Goal: Transaction & Acquisition: Purchase product/service

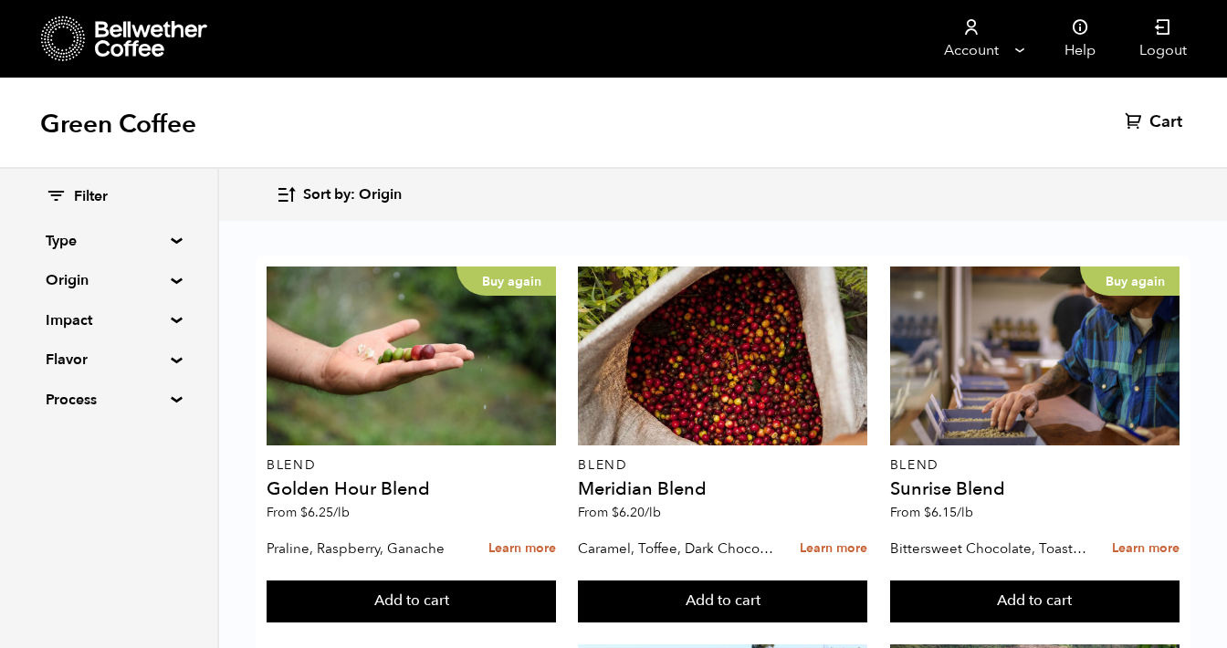
scroll to position [847, 0]
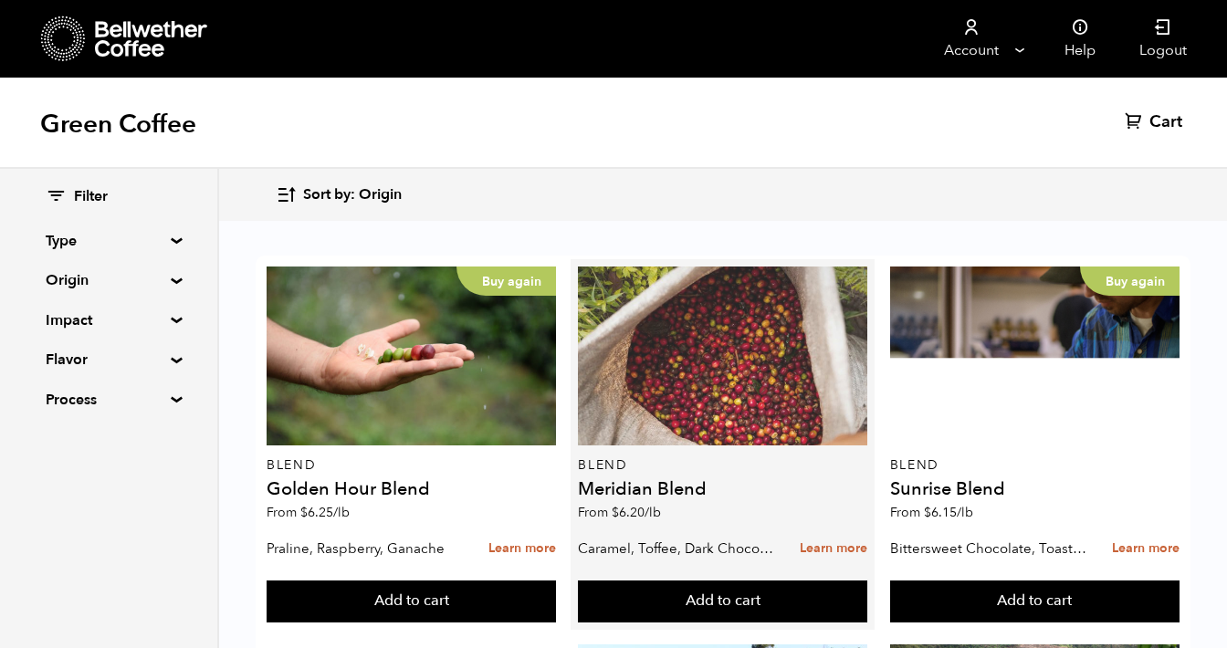
scroll to position [767, 0]
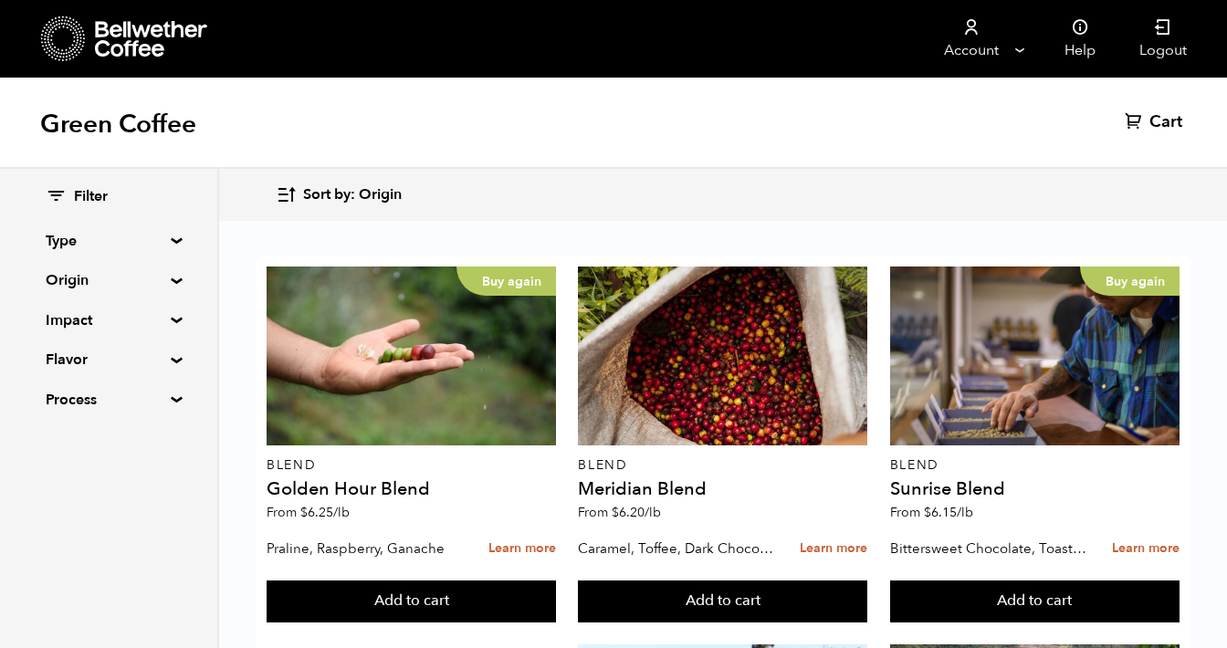
click at [556, 595] on button "Add to cart" at bounding box center [411, 602] width 289 height 42
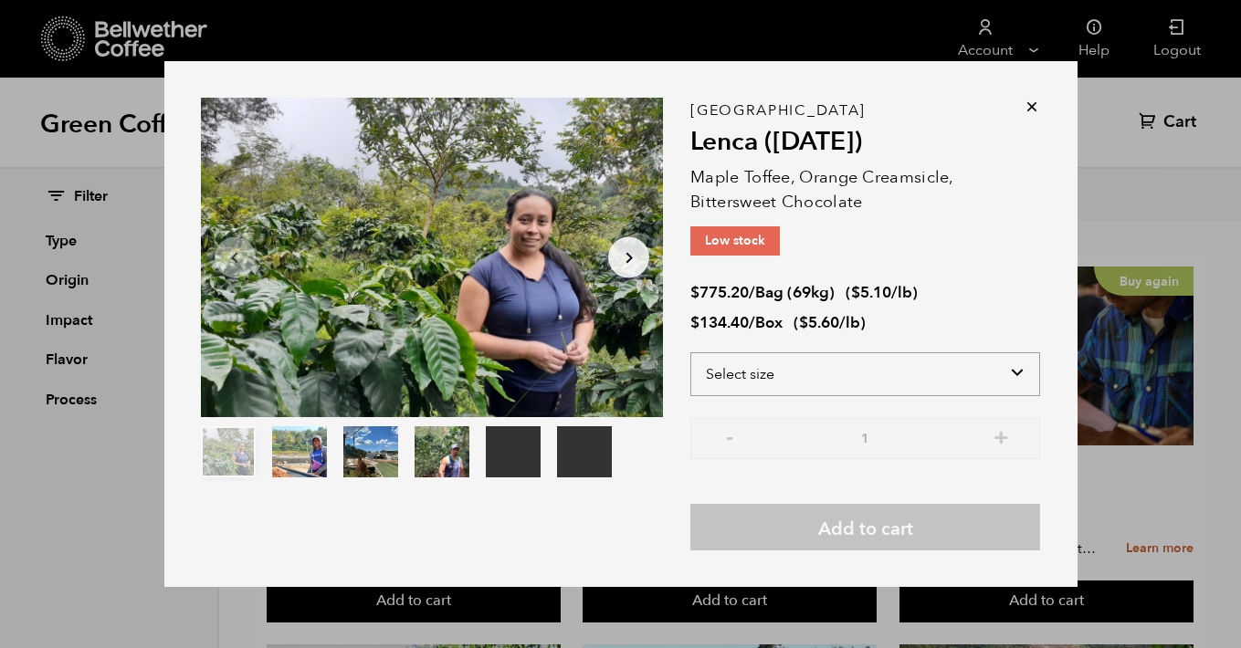
select select "bag-2"
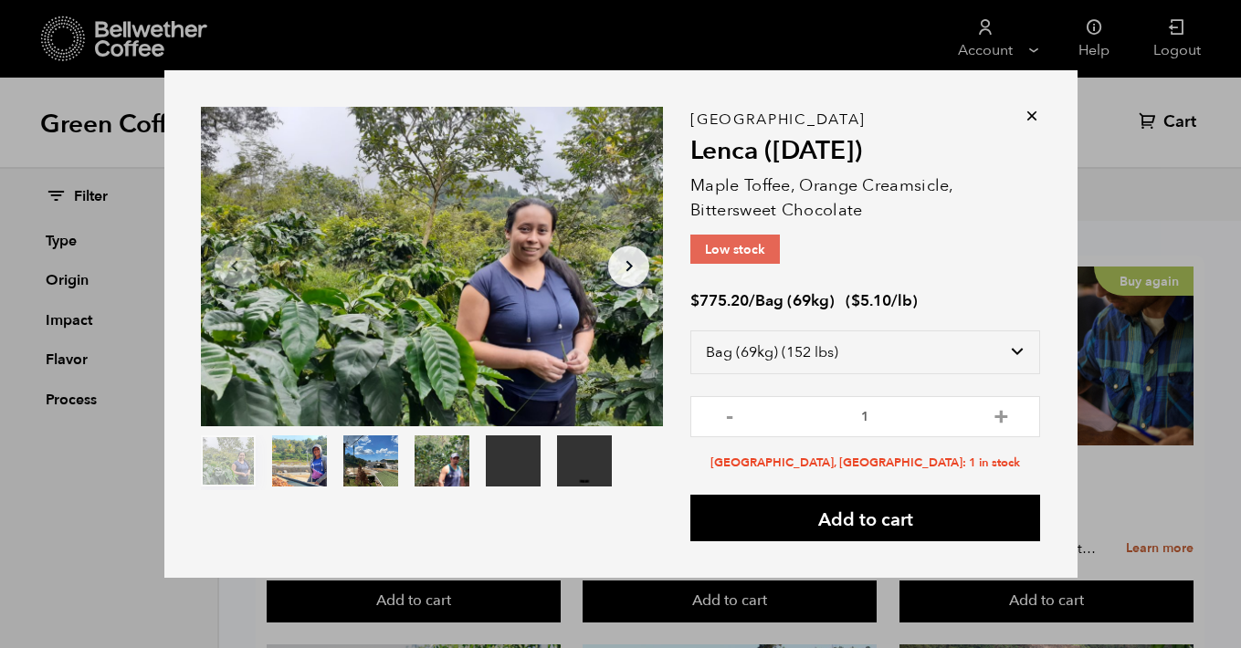
click at [1034, 112] on icon at bounding box center [1032, 116] width 18 height 18
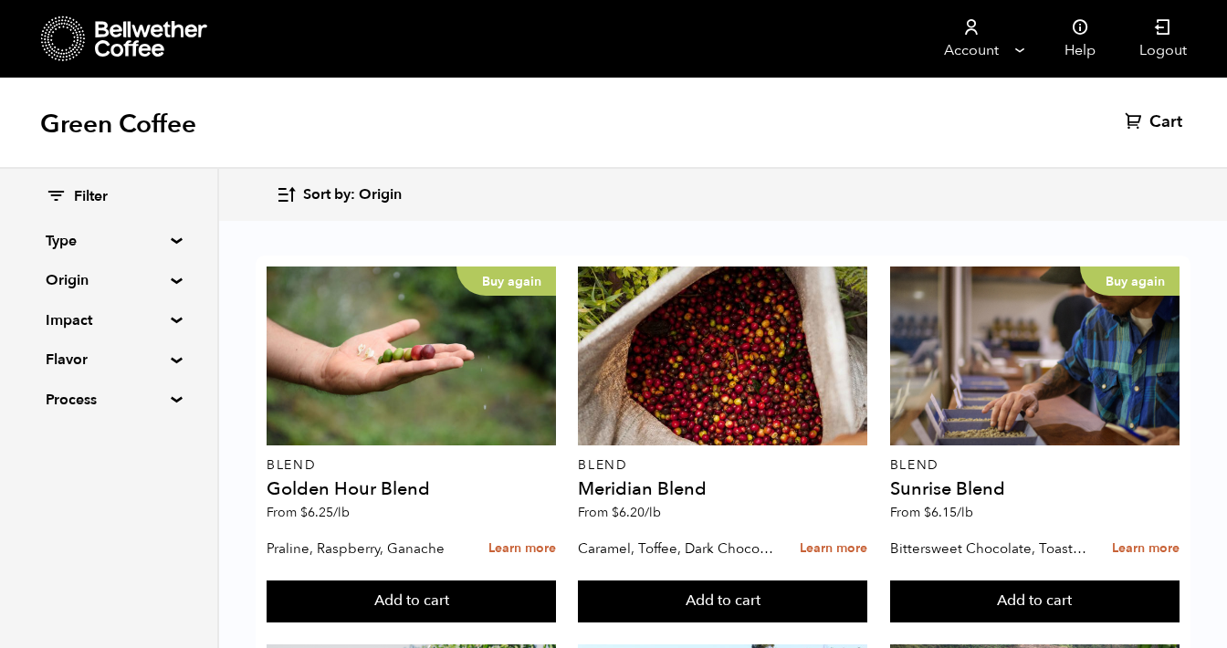
scroll to position [1166, 0]
click at [397, 581] on button "Add to cart" at bounding box center [411, 602] width 289 height 42
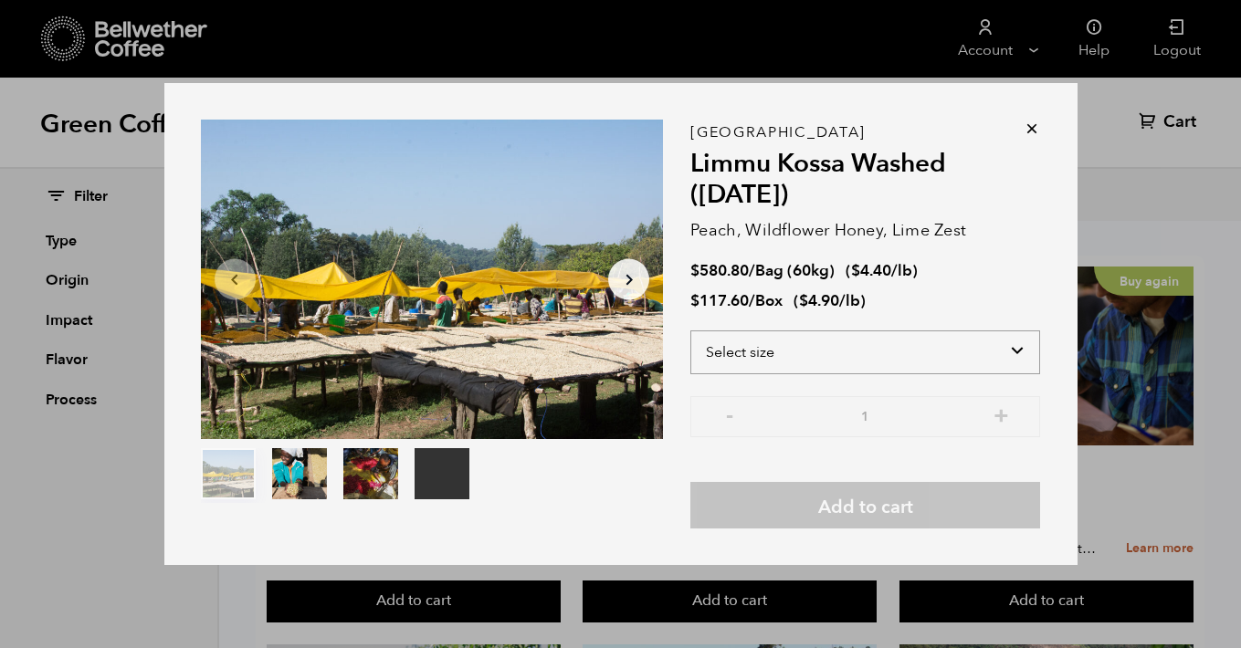
select select "box"
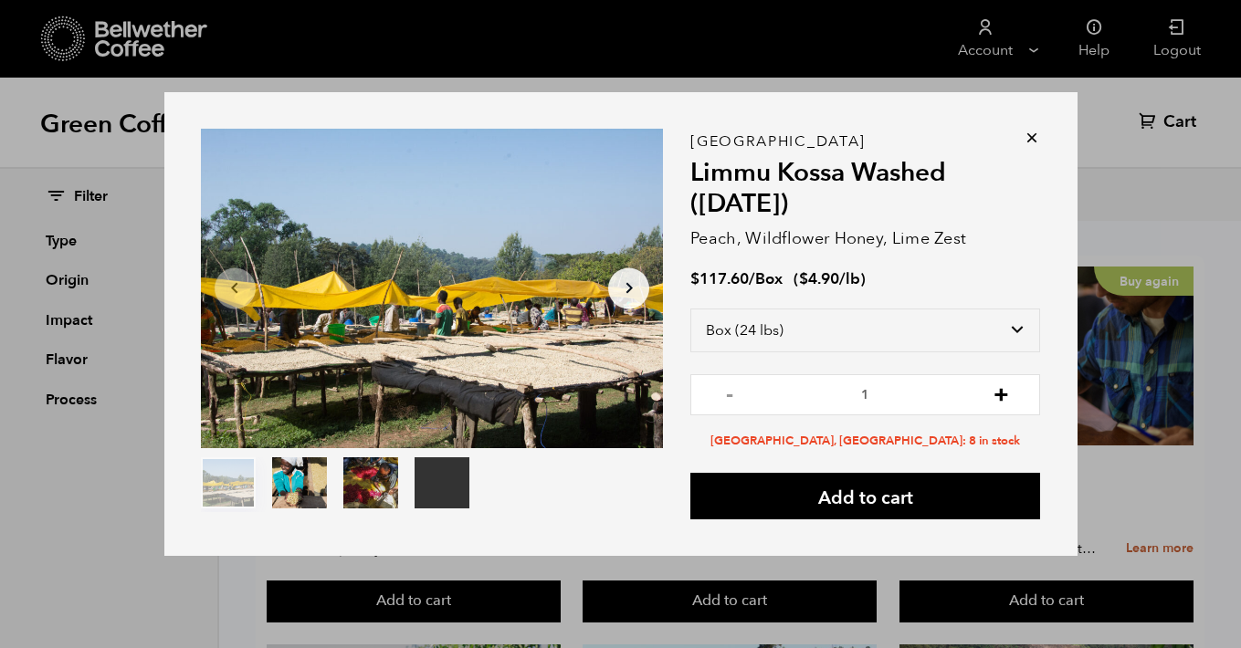
click at [1009, 390] on button "+" at bounding box center [1001, 393] width 23 height 18
click at [731, 398] on button "-" at bounding box center [729, 393] width 23 height 18
type input "2"
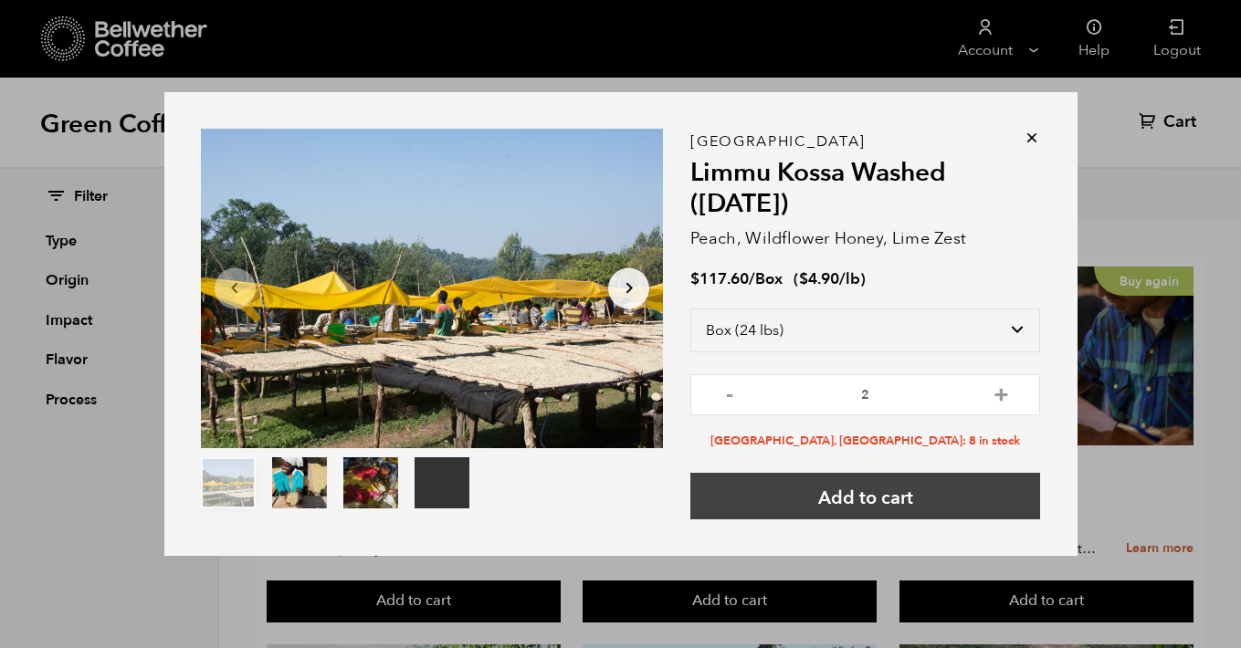
click at [865, 506] on button "Add to cart" at bounding box center [865, 496] width 350 height 47
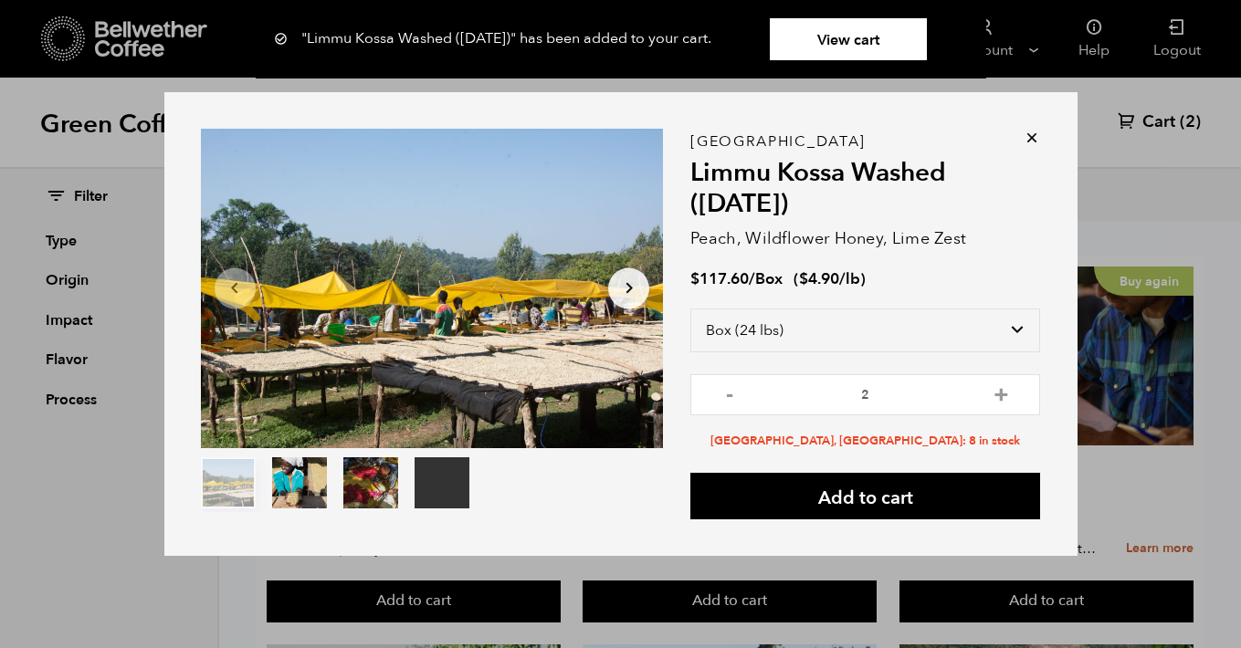
click at [1026, 140] on icon at bounding box center [1032, 138] width 18 height 18
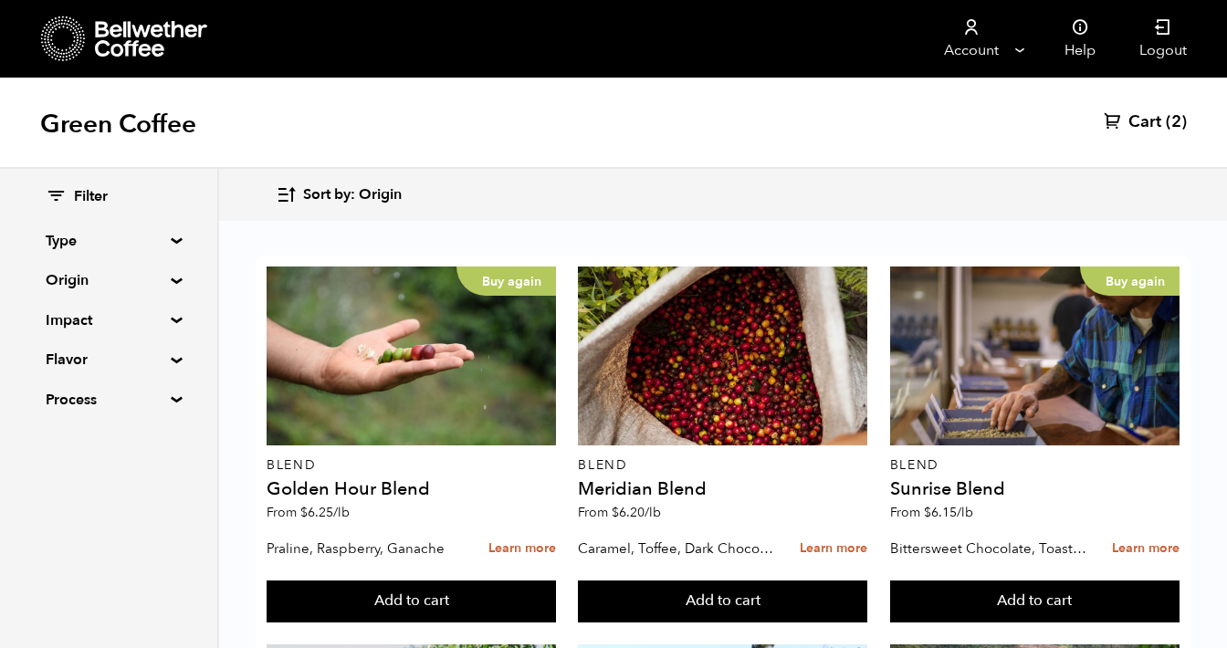
scroll to position [1609, 0]
click at [556, 581] on button "Add to cart" at bounding box center [411, 602] width 289 height 42
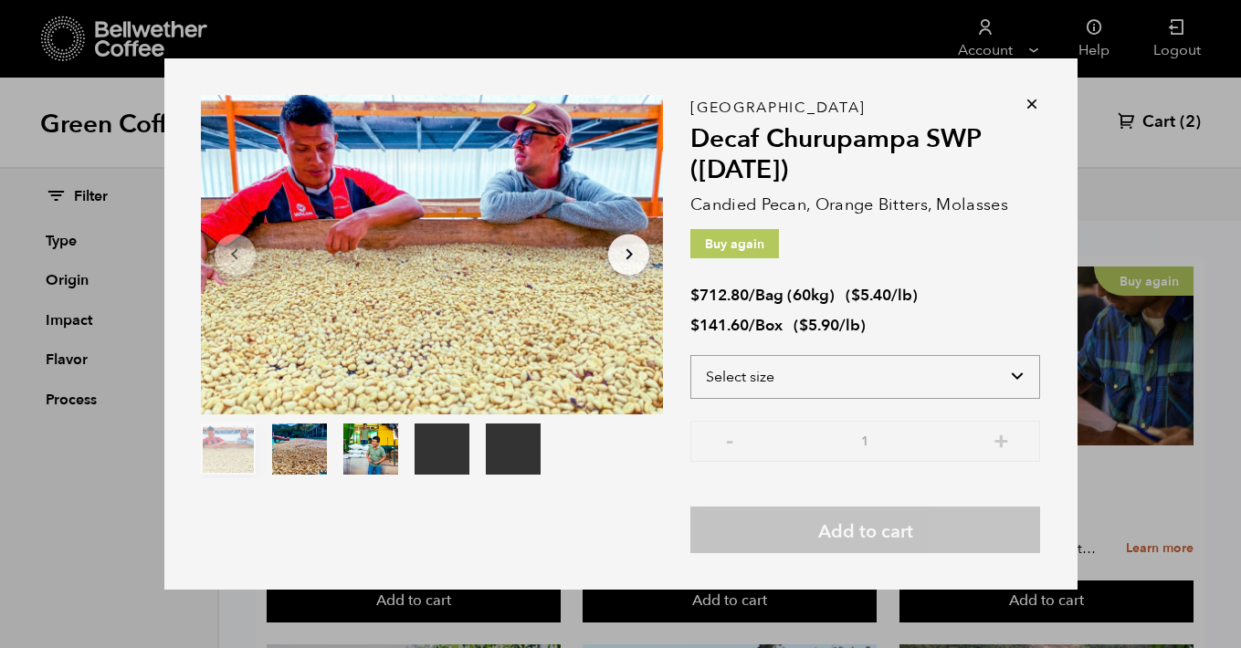
select select "box"
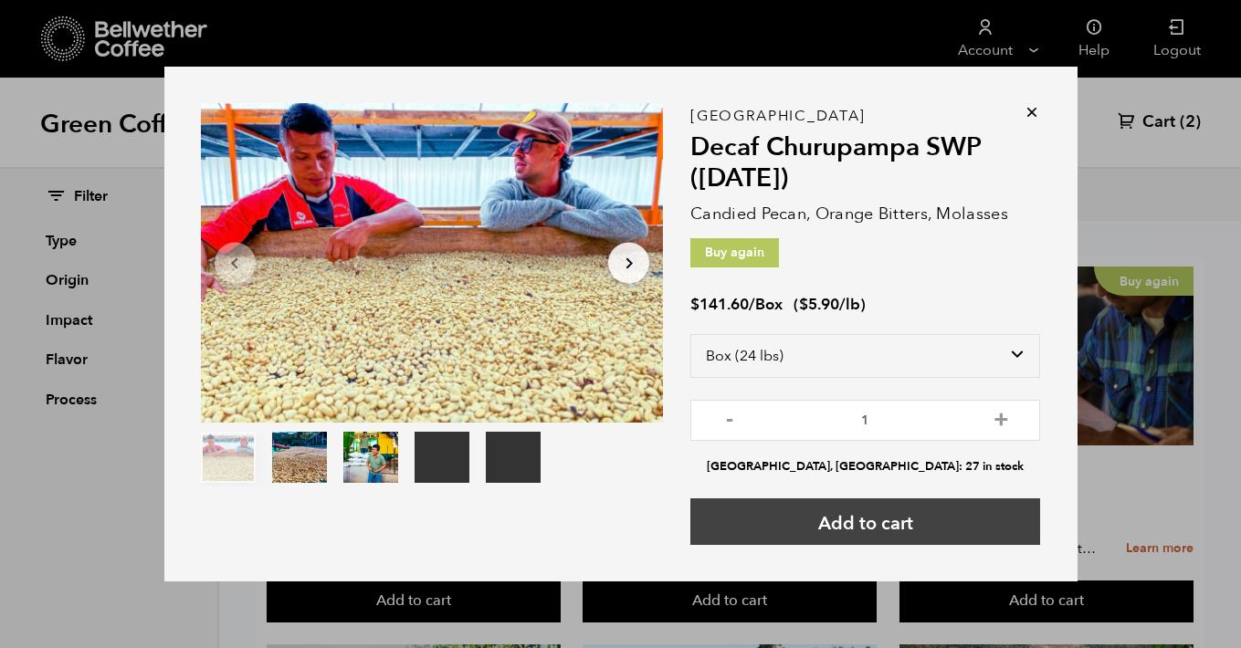
click at [879, 522] on button "Add to cart" at bounding box center [865, 522] width 350 height 47
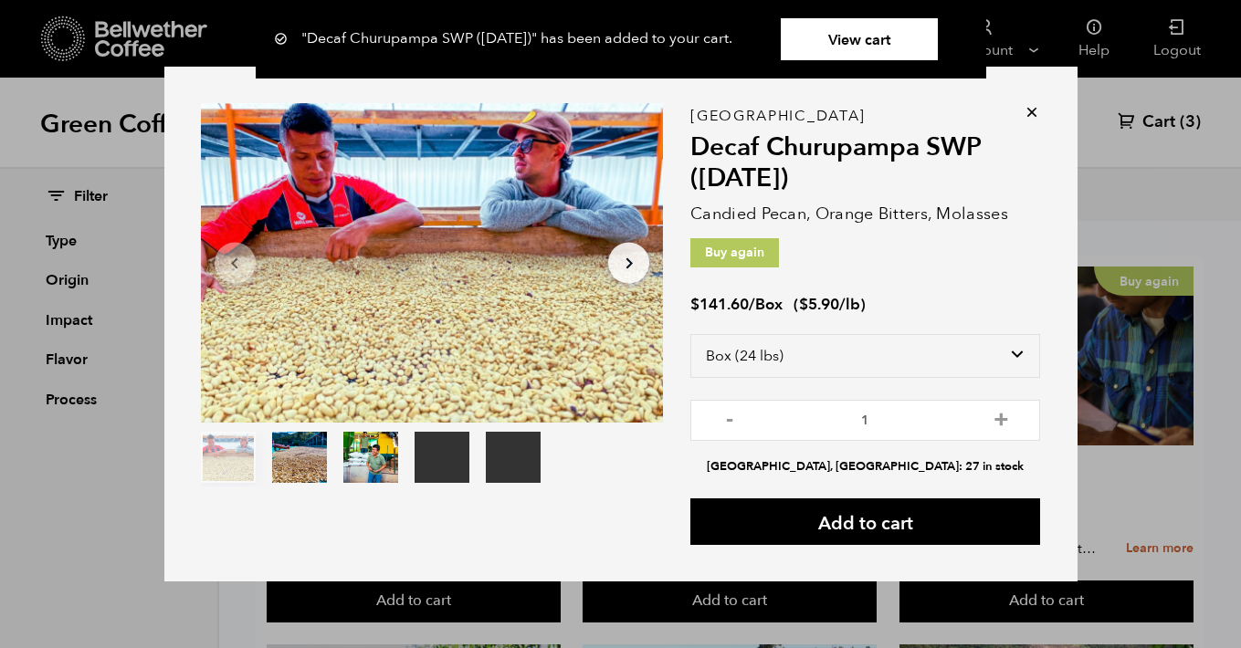
click at [1023, 111] on icon at bounding box center [1032, 112] width 18 height 18
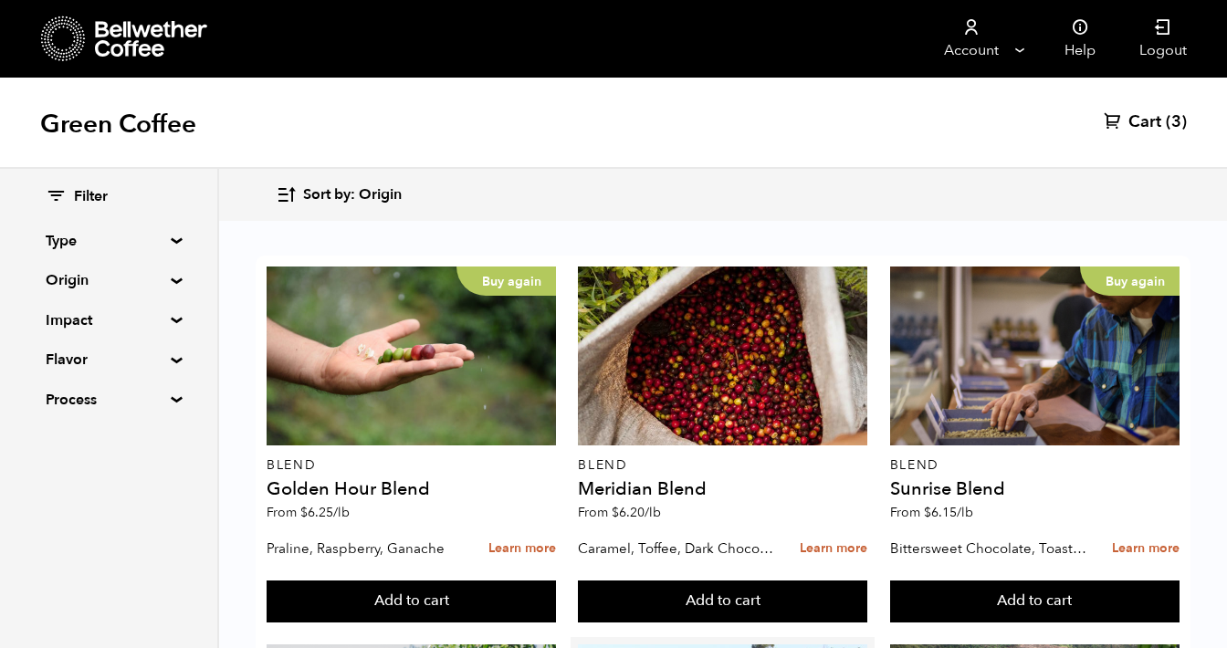
scroll to position [431, 0]
click at [556, 581] on button "Add to cart" at bounding box center [411, 602] width 289 height 42
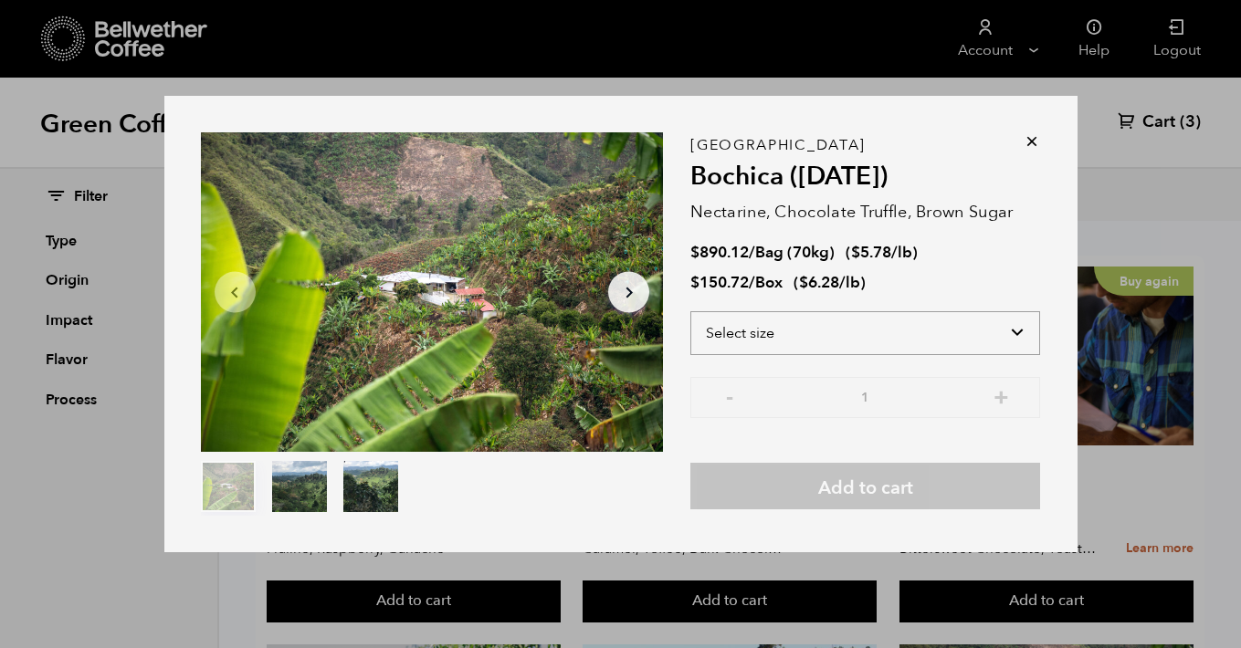
select select "box"
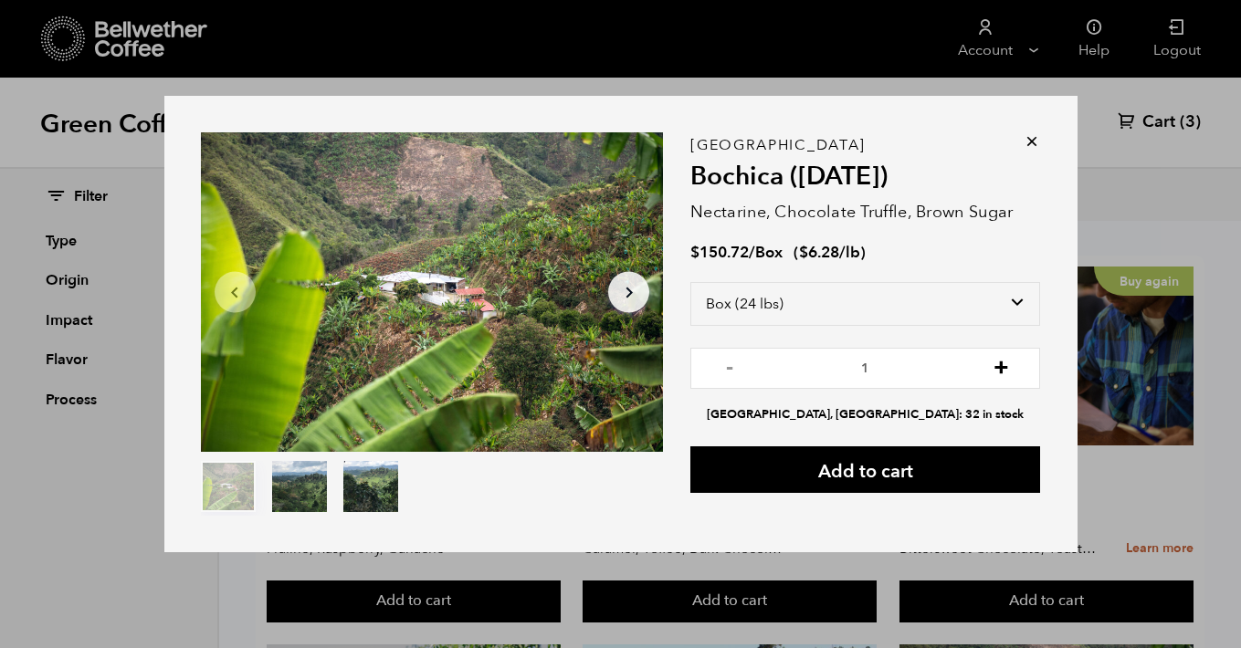
click at [1005, 364] on button "+" at bounding box center [1001, 366] width 23 height 18
type input "2"
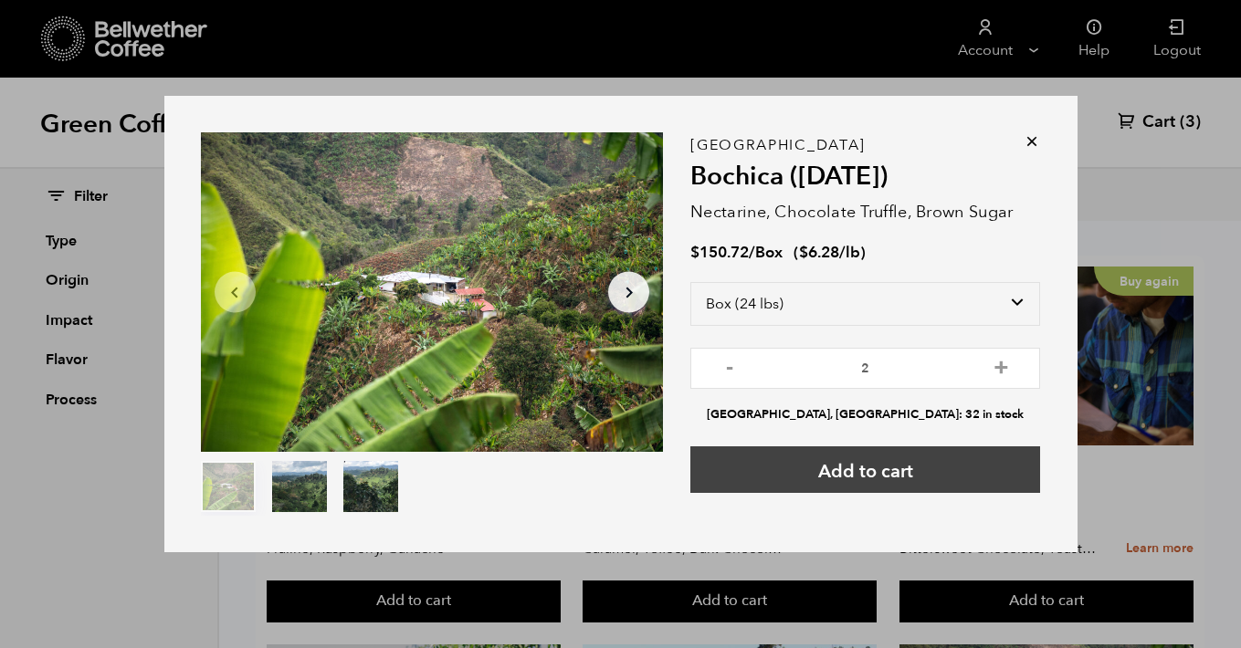
click at [910, 468] on button "Add to cart" at bounding box center [865, 470] width 350 height 47
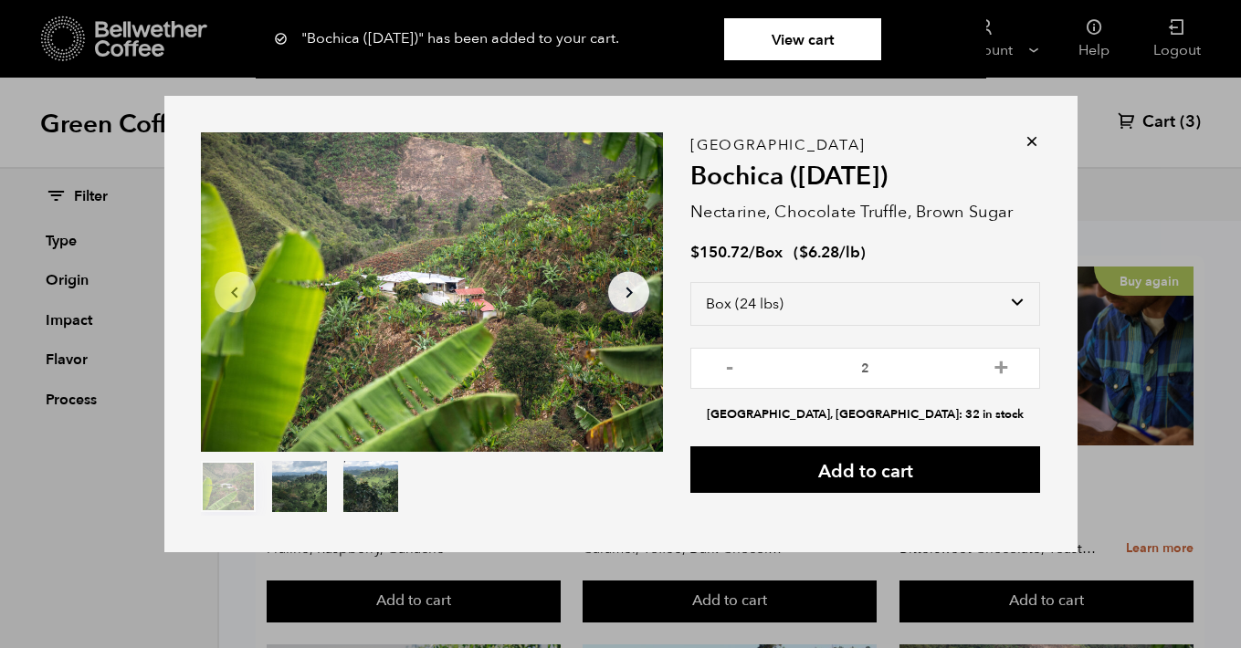
click at [1032, 142] on icon at bounding box center [1032, 141] width 18 height 18
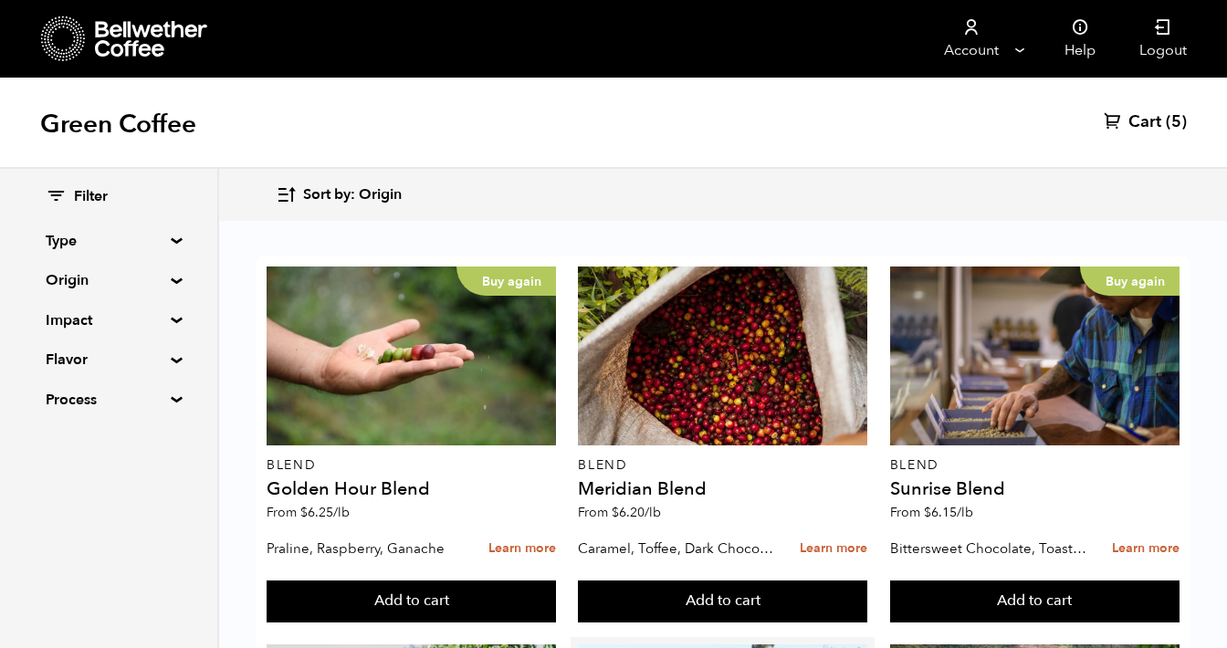
scroll to position [499, 0]
click at [418, 581] on button "Add to cart" at bounding box center [411, 602] width 289 height 42
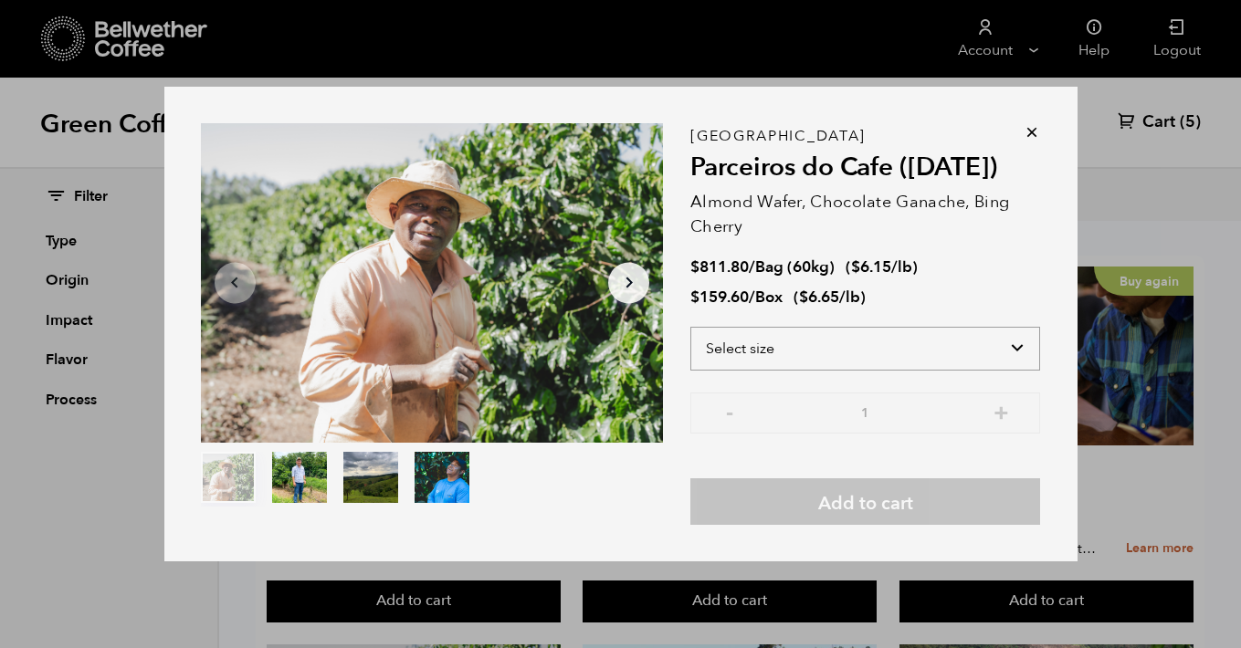
select select "box"
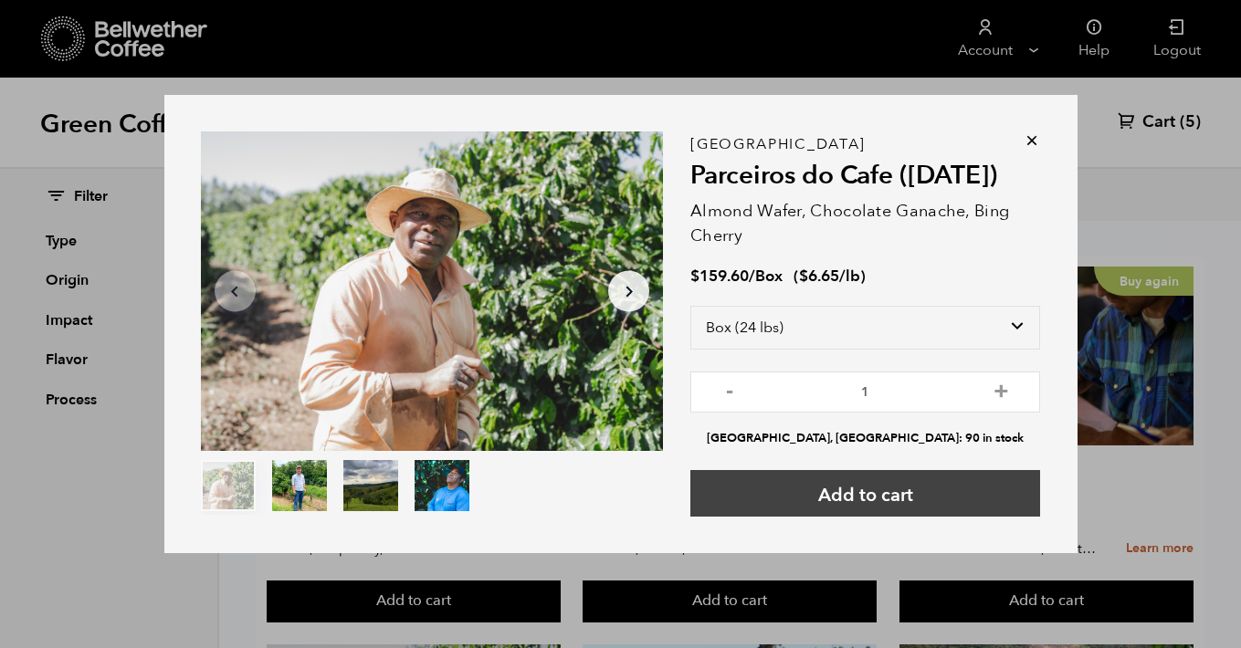
click at [875, 499] on button "Add to cart" at bounding box center [865, 493] width 350 height 47
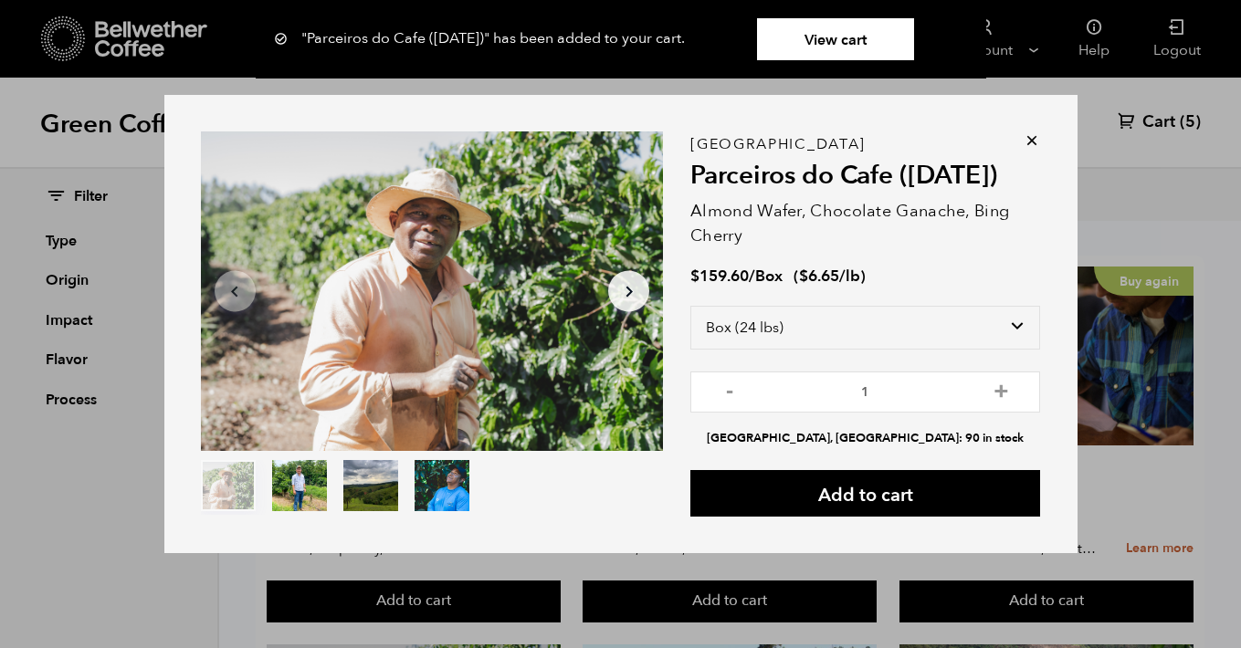
click at [1031, 140] on icon at bounding box center [1032, 141] width 18 height 18
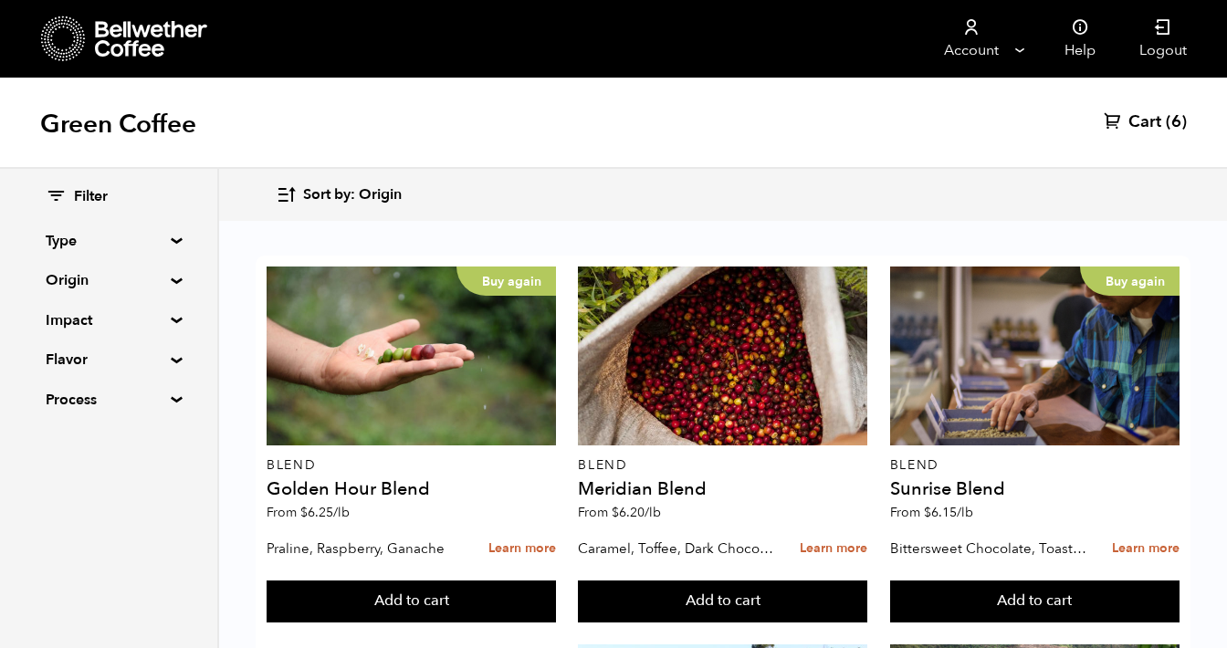
scroll to position [1917, 0]
click at [1142, 121] on span "Cart" at bounding box center [1145, 122] width 33 height 22
click at [1150, 117] on span "Cart" at bounding box center [1145, 122] width 33 height 22
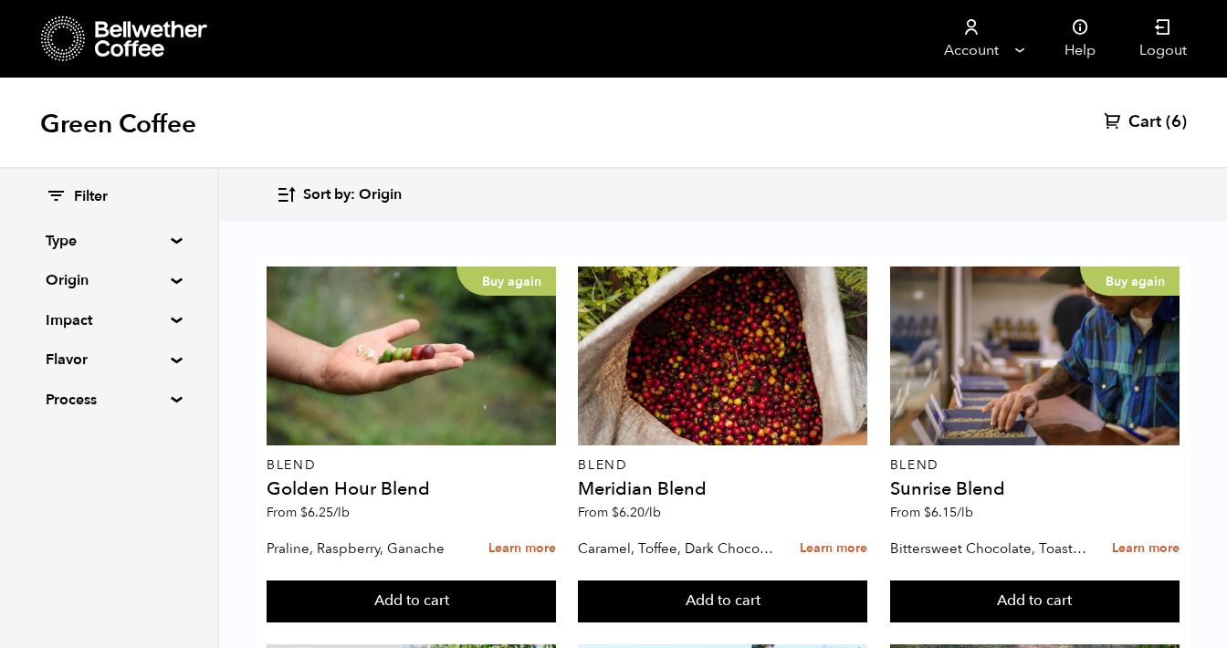
click at [1150, 117] on span "Cart" at bounding box center [1145, 122] width 33 height 22
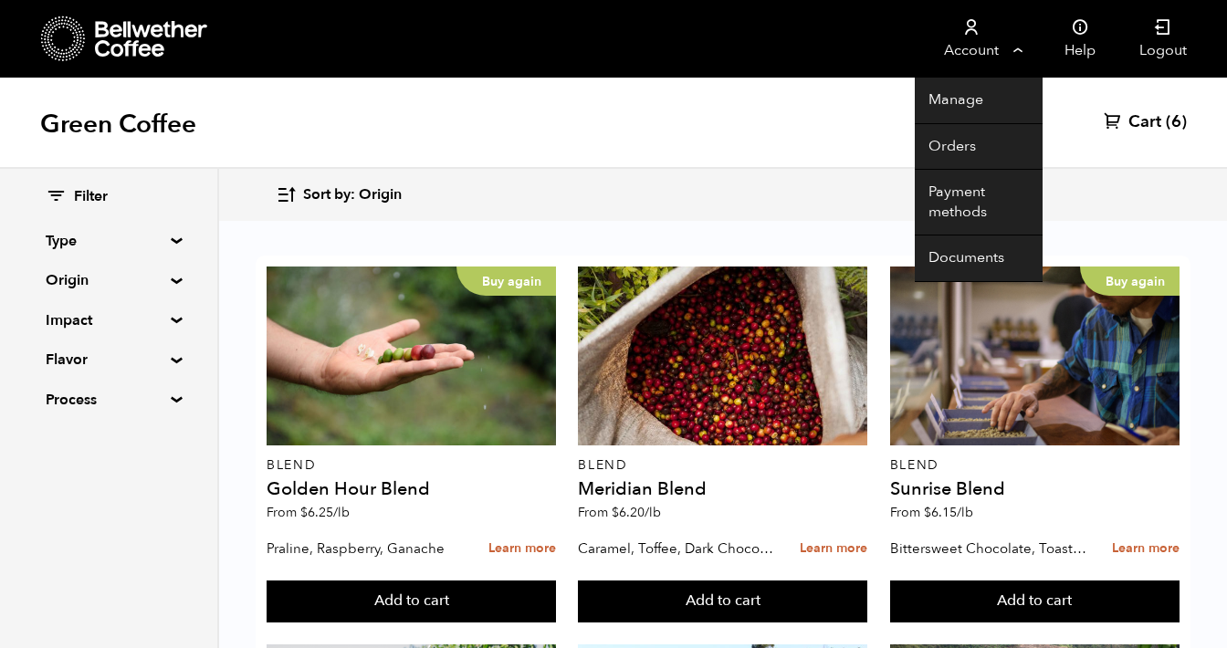
click at [992, 57] on link "Account" at bounding box center [971, 39] width 112 height 78
click at [1013, 51] on link "Account" at bounding box center [971, 39] width 112 height 78
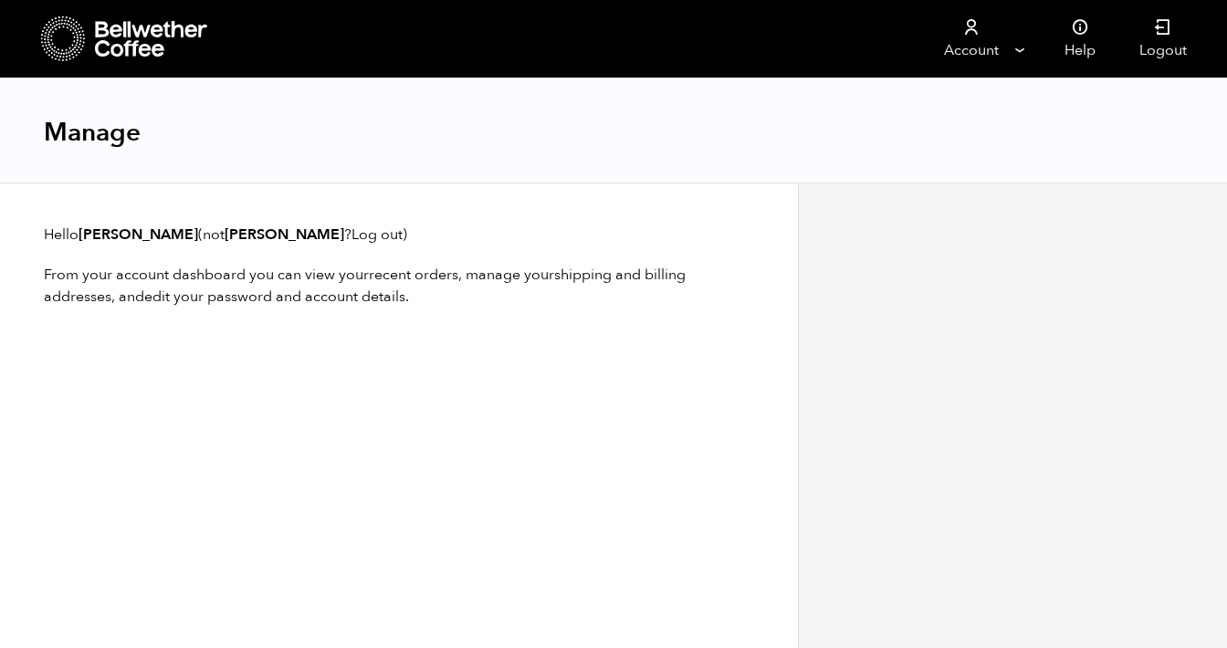
click at [618, 154] on div "Manage" at bounding box center [613, 131] width 1227 height 105
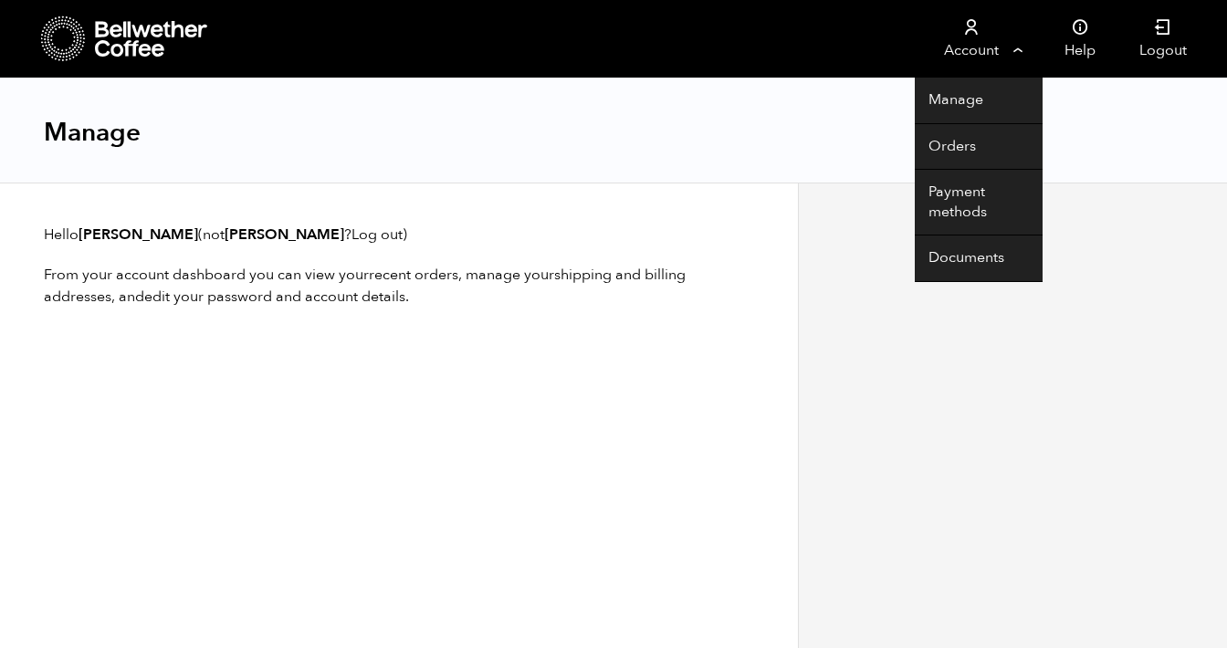
click at [967, 45] on link "Account" at bounding box center [971, 39] width 112 height 78
click at [948, 146] on link "Orders" at bounding box center [979, 147] width 128 height 47
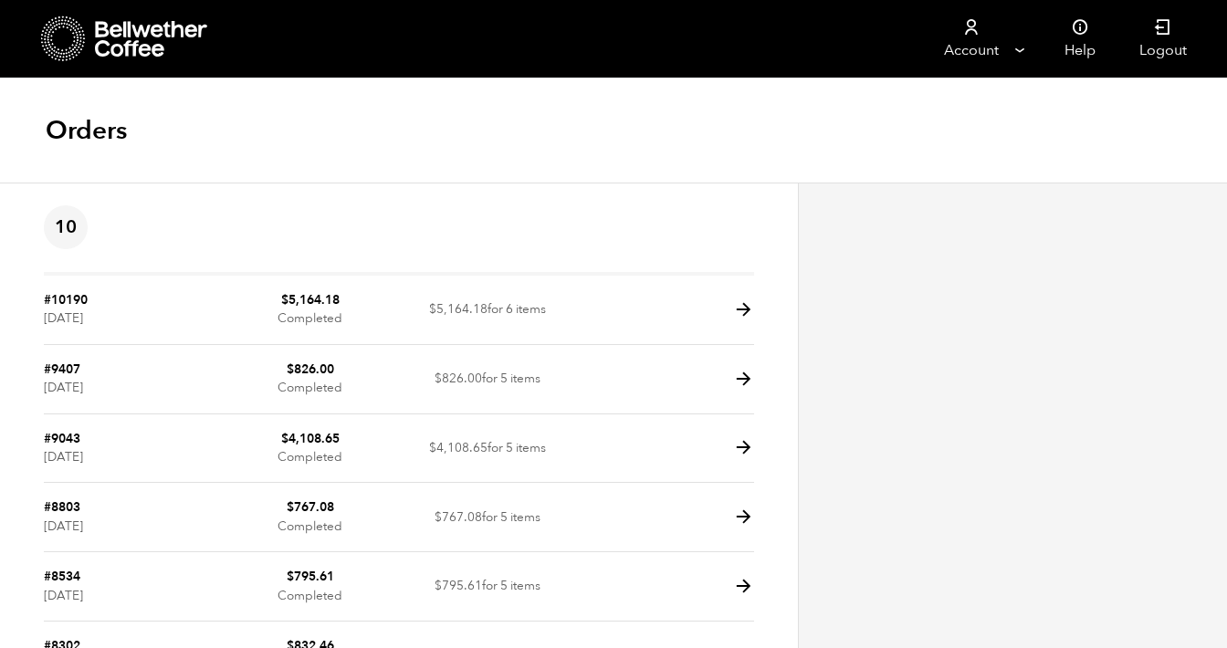
click at [56, 35] on icon at bounding box center [63, 39] width 45 height 47
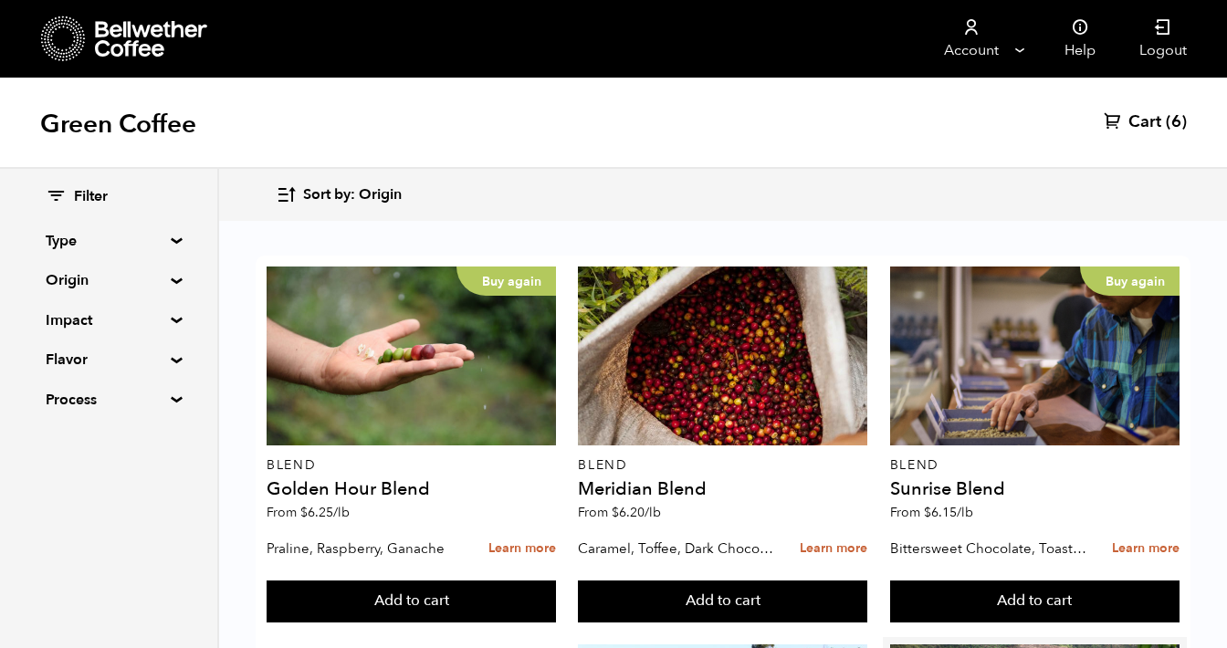
scroll to position [612, 0]
click at [1152, 119] on span "Cart" at bounding box center [1145, 122] width 33 height 22
click at [556, 585] on button "Add to cart" at bounding box center [411, 602] width 289 height 42
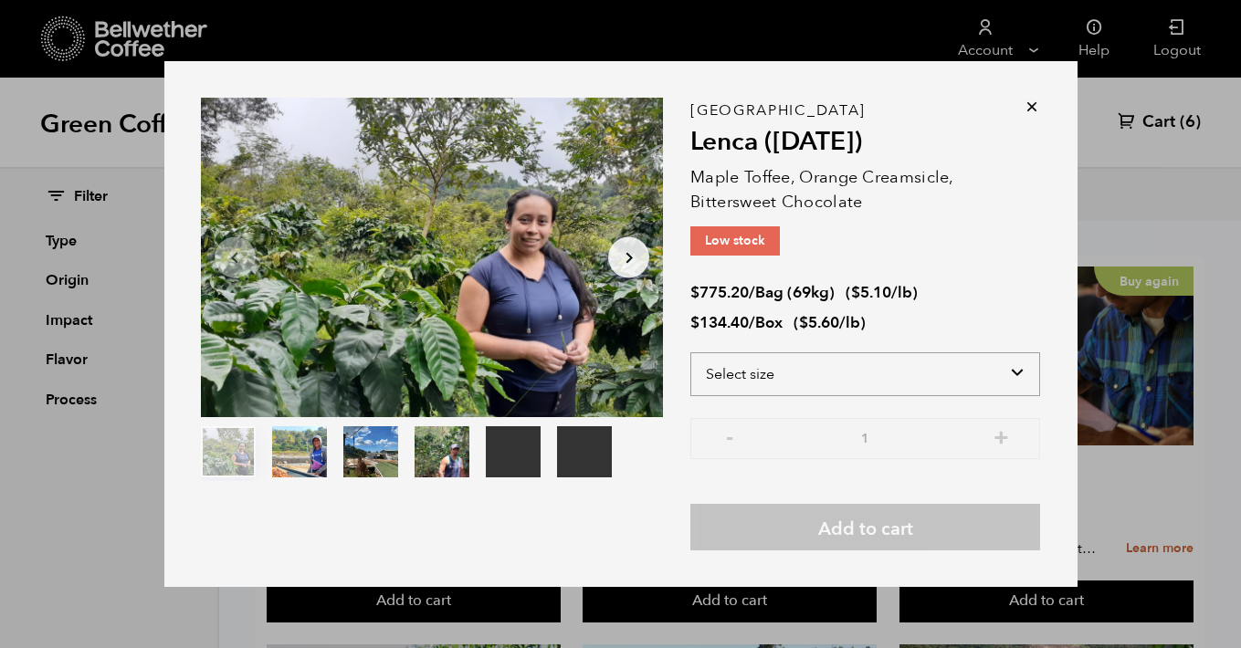
select select "box"
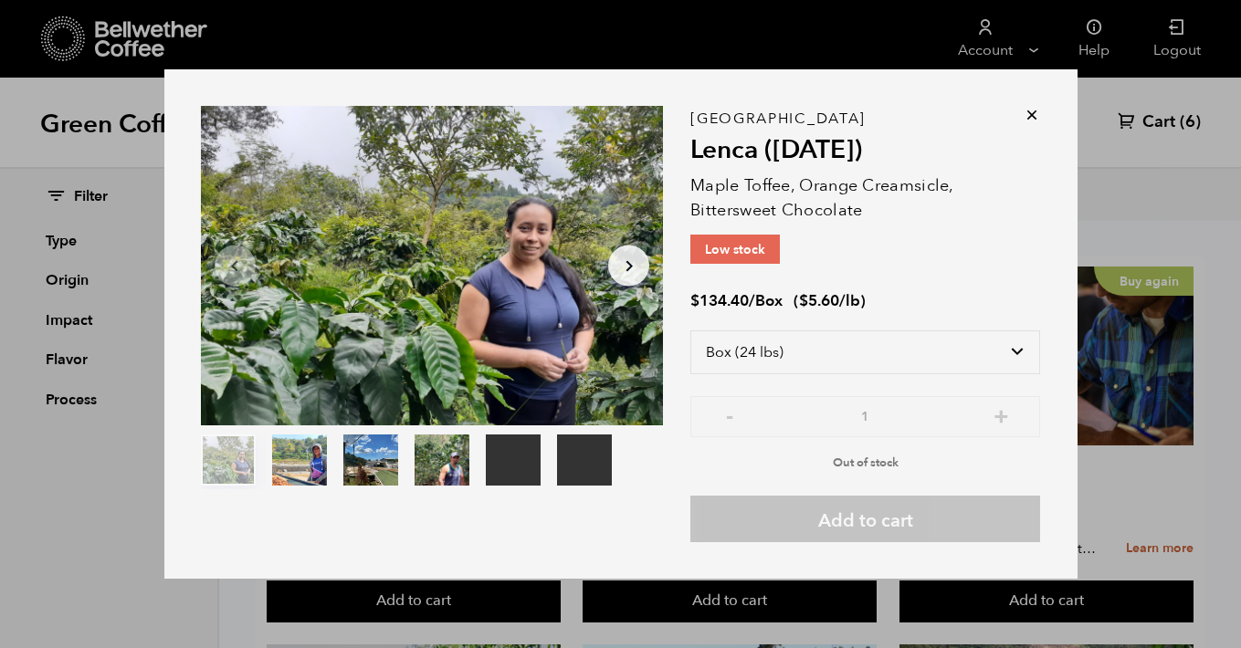
click at [1035, 120] on icon at bounding box center [1032, 115] width 18 height 18
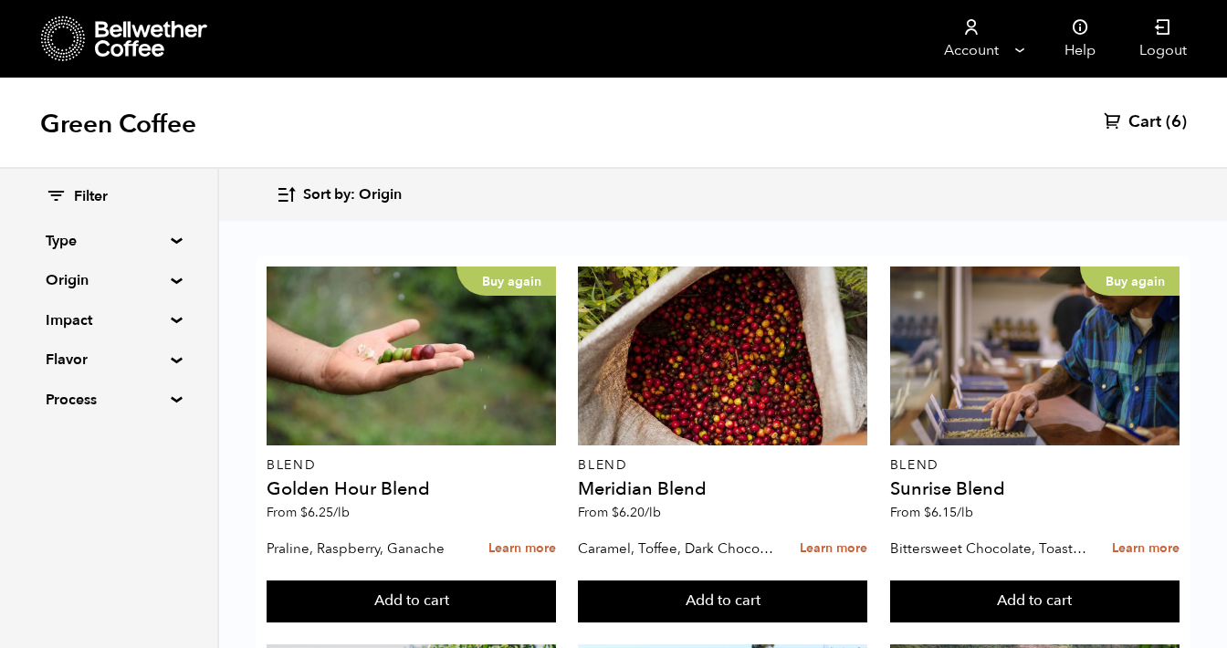
scroll to position [0, 0]
click at [1163, 126] on link "Cart (6)" at bounding box center [1145, 122] width 83 height 22
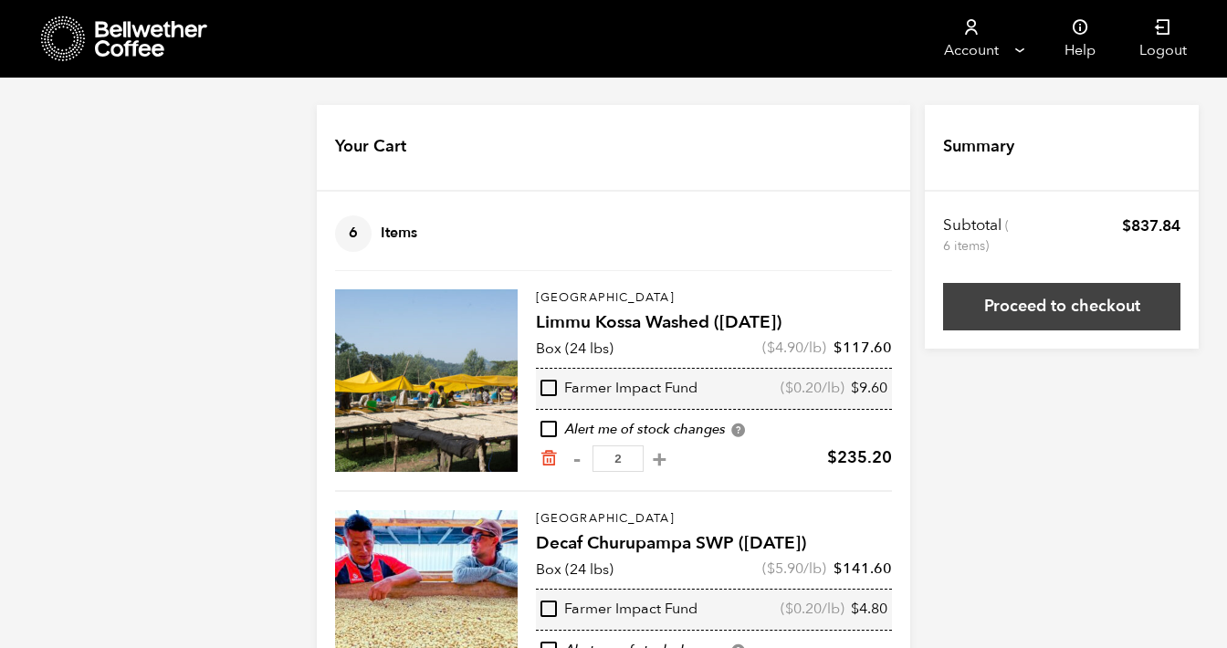
click at [1079, 303] on link "Proceed to checkout" at bounding box center [1061, 306] width 237 height 47
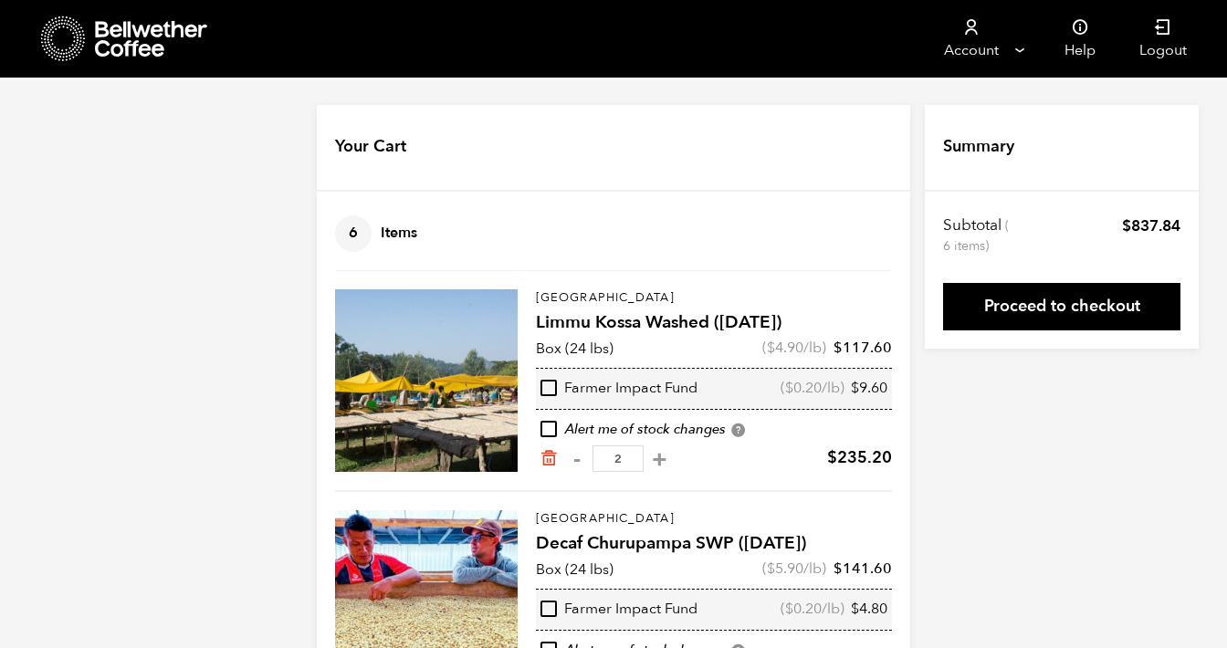
click at [72, 46] on icon at bounding box center [72, 45] width 1 height 1
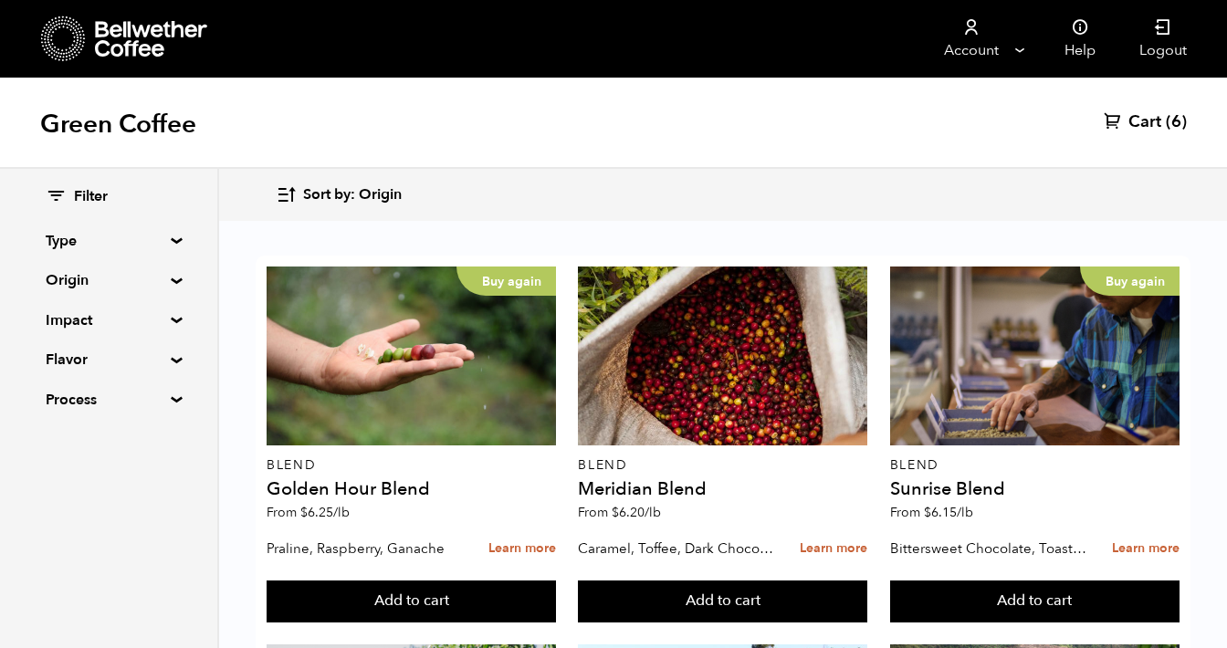
scroll to position [1917, 0]
click at [172, 400] on summary "Process" at bounding box center [109, 400] width 126 height 22
click at [172, 357] on summary "Flavor" at bounding box center [109, 360] width 126 height 22
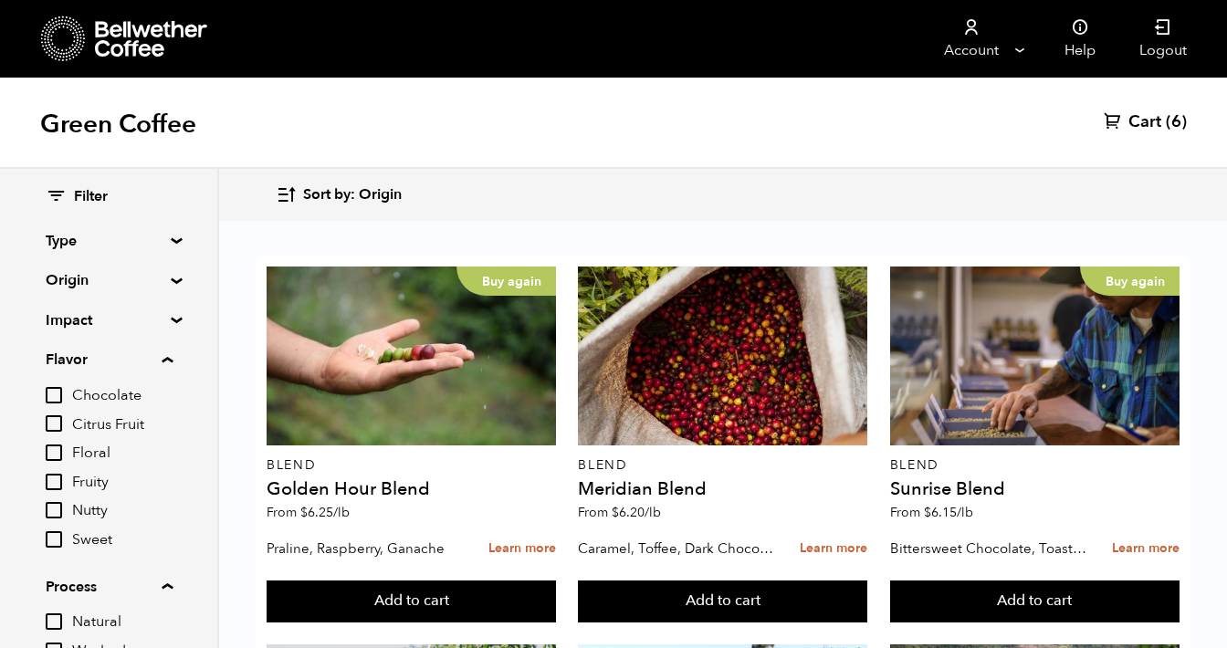
click at [171, 317] on summary "Impact" at bounding box center [109, 321] width 126 height 22
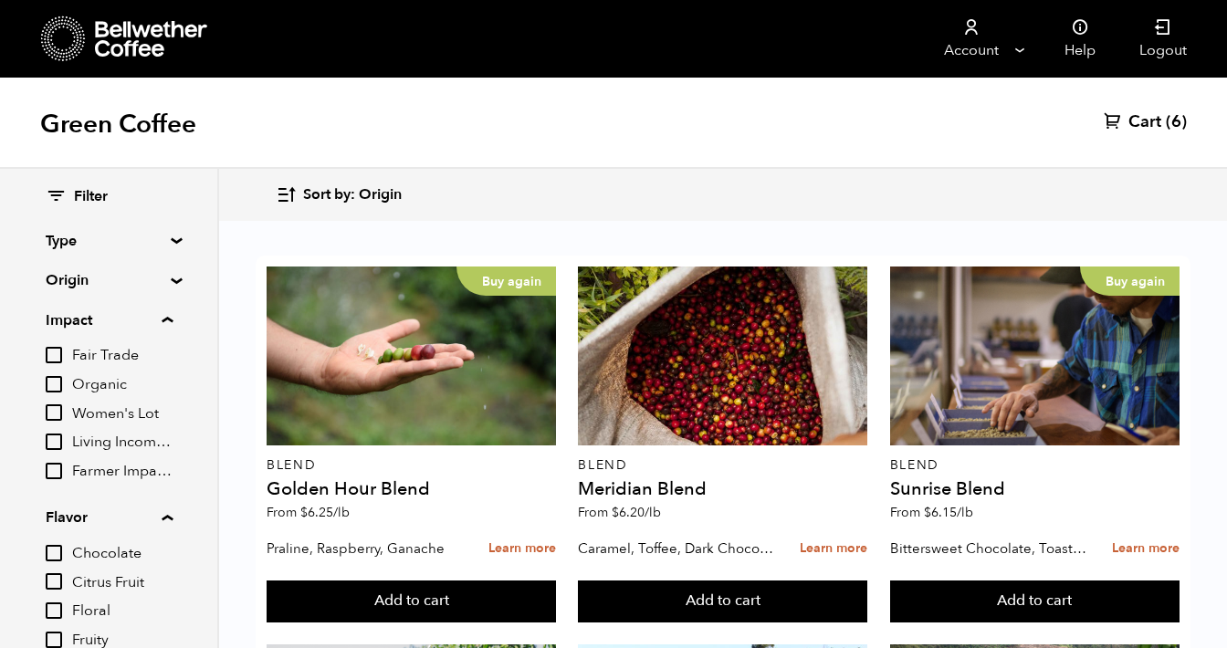
click at [172, 278] on summary "Origin" at bounding box center [109, 280] width 126 height 22
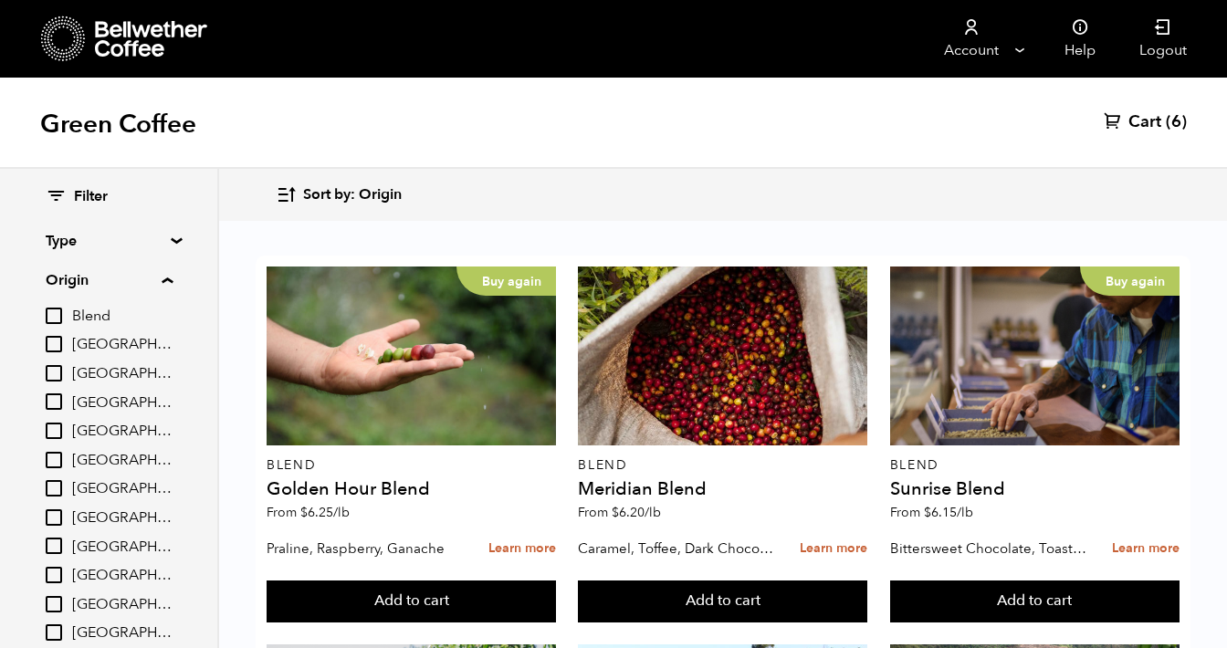
click at [173, 278] on summary "Origin" at bounding box center [109, 280] width 127 height 22
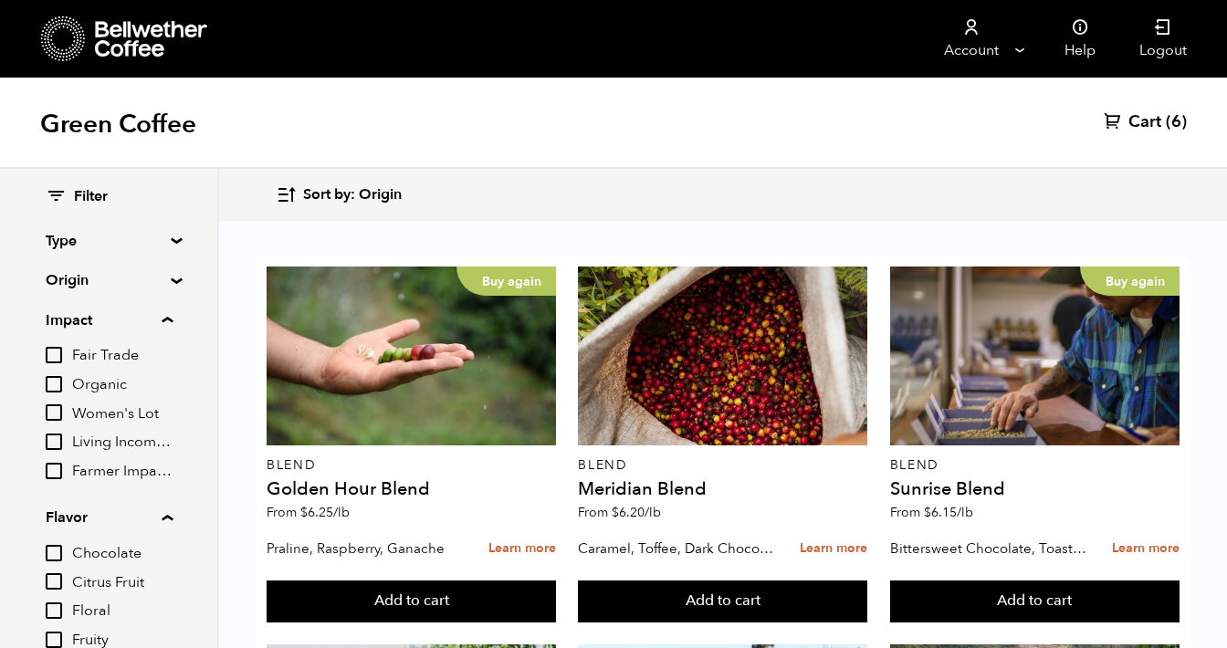
click at [172, 242] on summary "Type" at bounding box center [109, 241] width 126 height 22
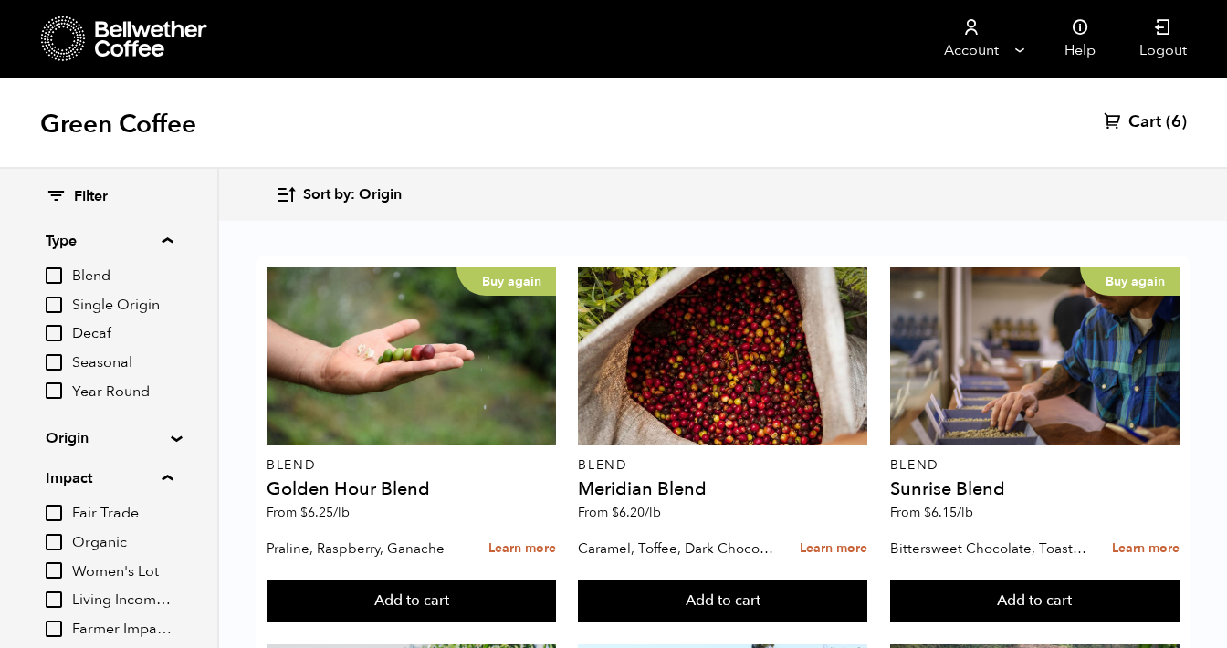
click at [58, 306] on input "Single Origin" at bounding box center [54, 305] width 16 height 16
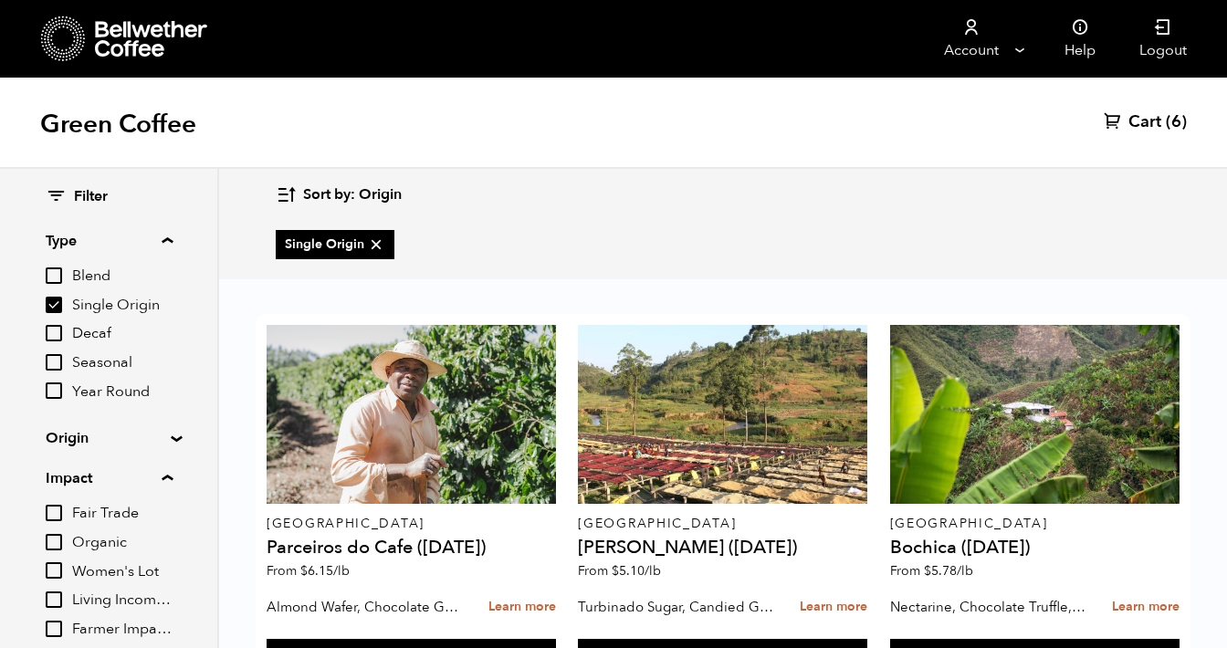
scroll to position [0, 0]
click at [58, 299] on input "Single Origin" at bounding box center [54, 305] width 16 height 16
checkbox input "false"
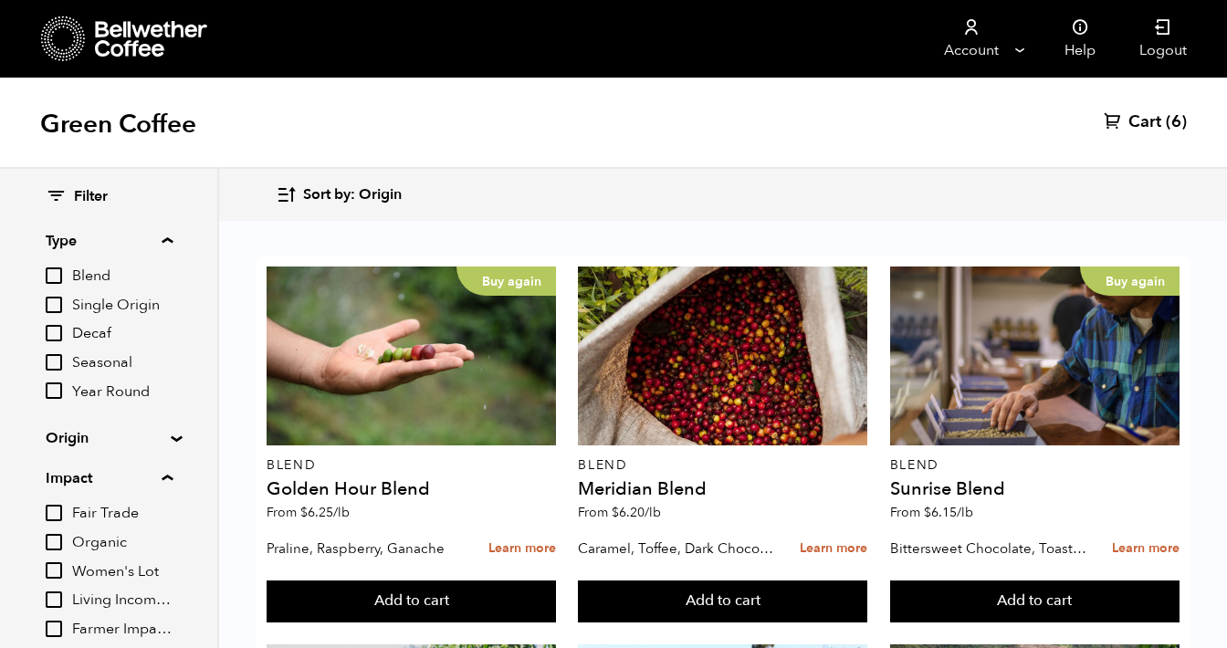
click at [59, 271] on input "Blend" at bounding box center [54, 276] width 16 height 16
checkbox input "true"
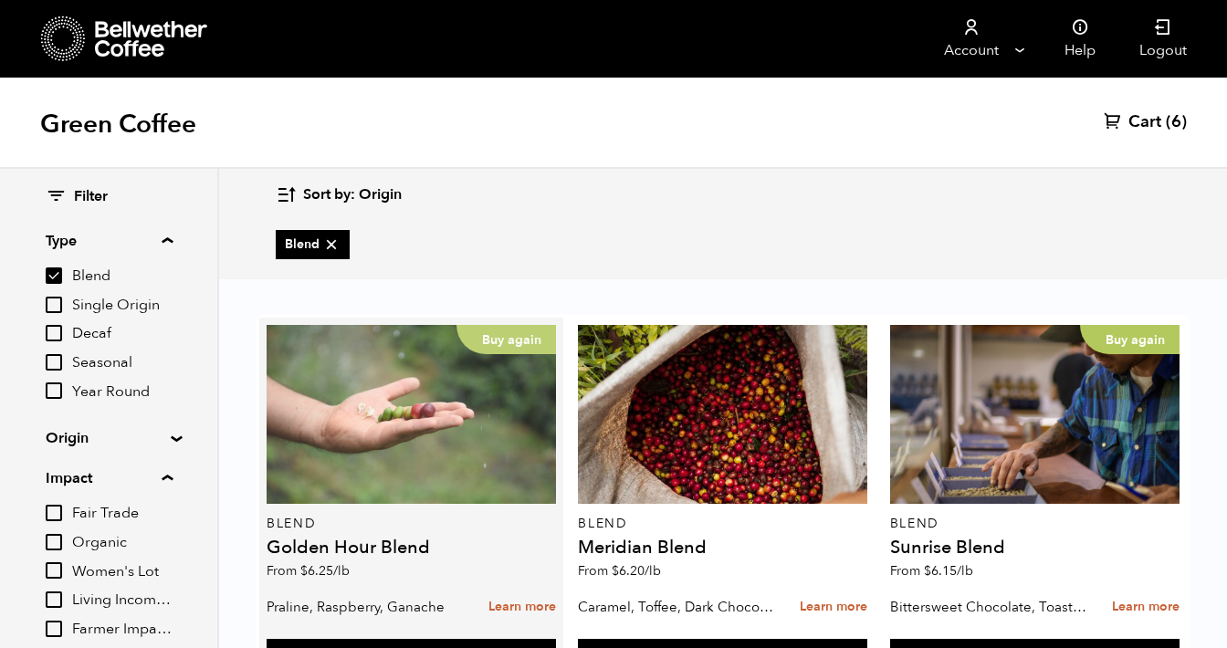
scroll to position [89, 0]
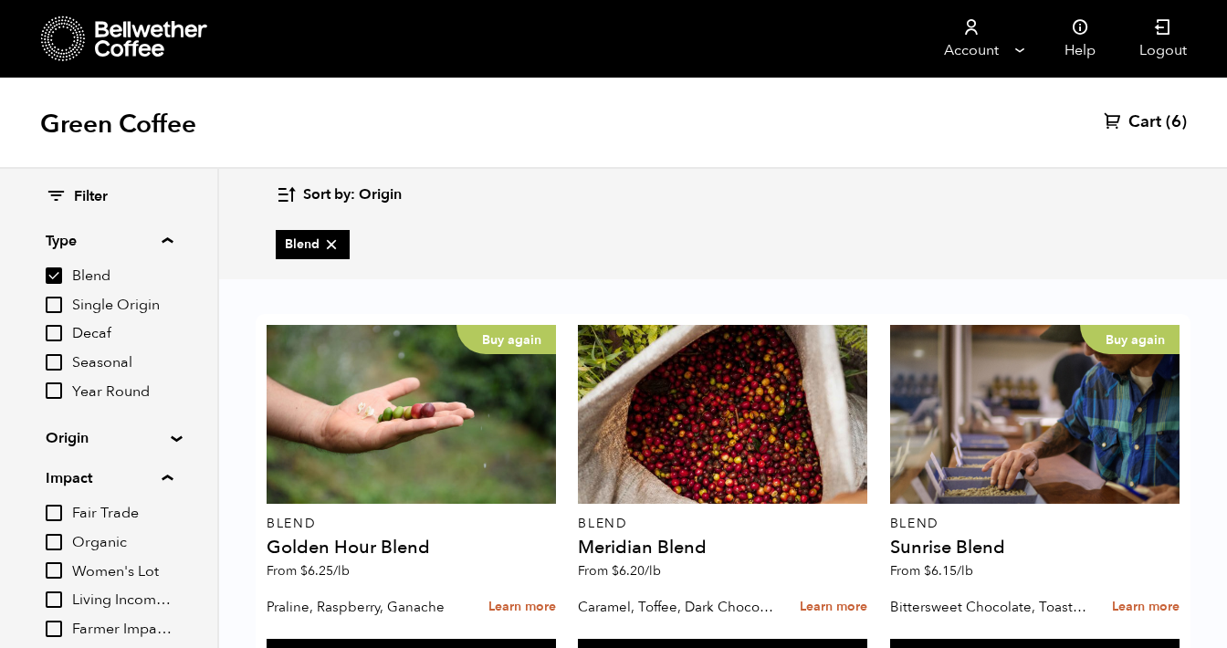
click at [60, 334] on input "Decaf" at bounding box center [54, 333] width 16 height 16
checkbox input "true"
click at [58, 276] on input "Blend" at bounding box center [54, 276] width 16 height 16
checkbox input "false"
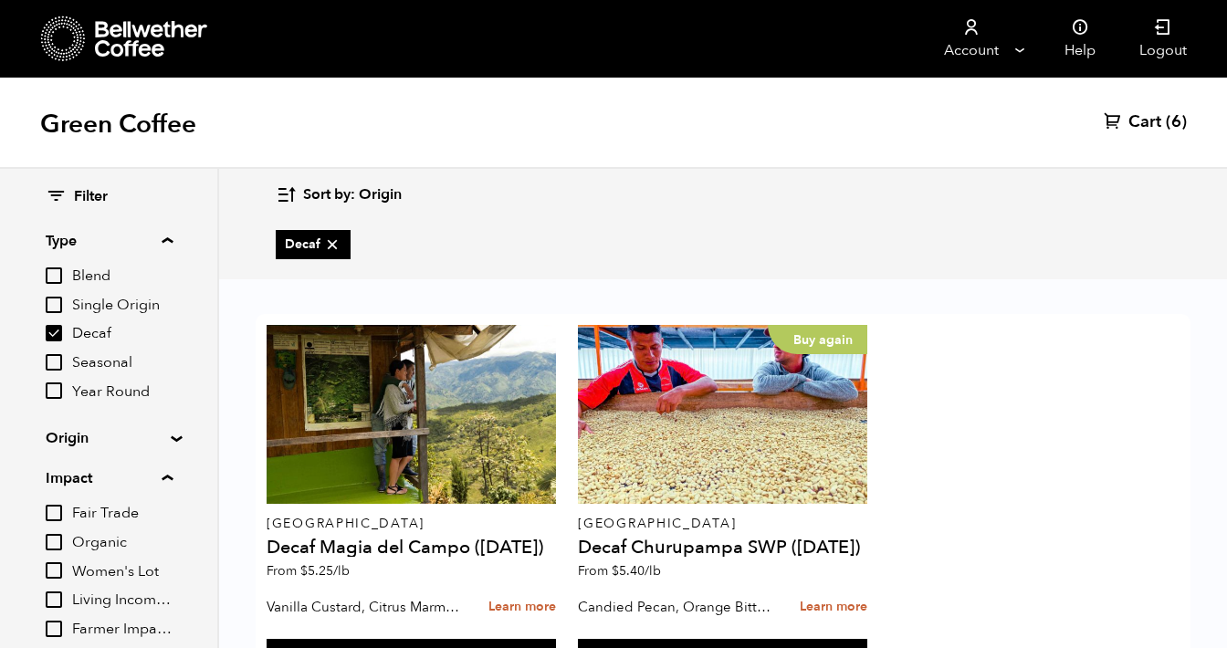
click at [57, 332] on input "Decaf" at bounding box center [54, 333] width 16 height 16
checkbox input "false"
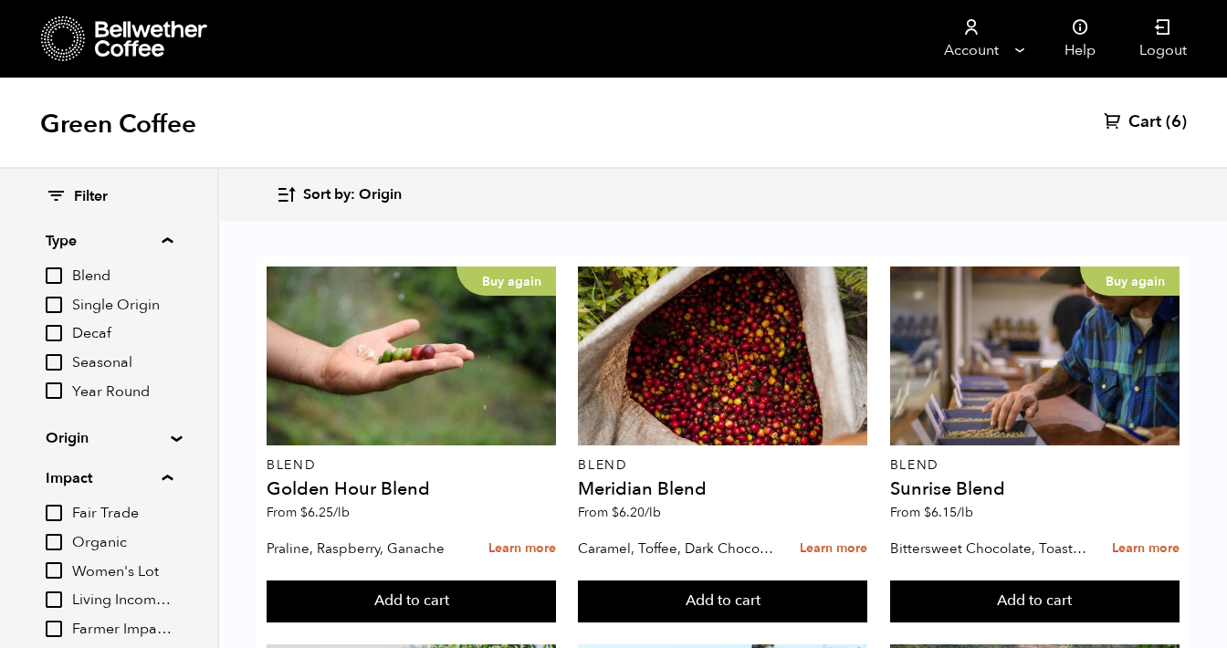
click at [60, 362] on input "Seasonal" at bounding box center [54, 362] width 16 height 16
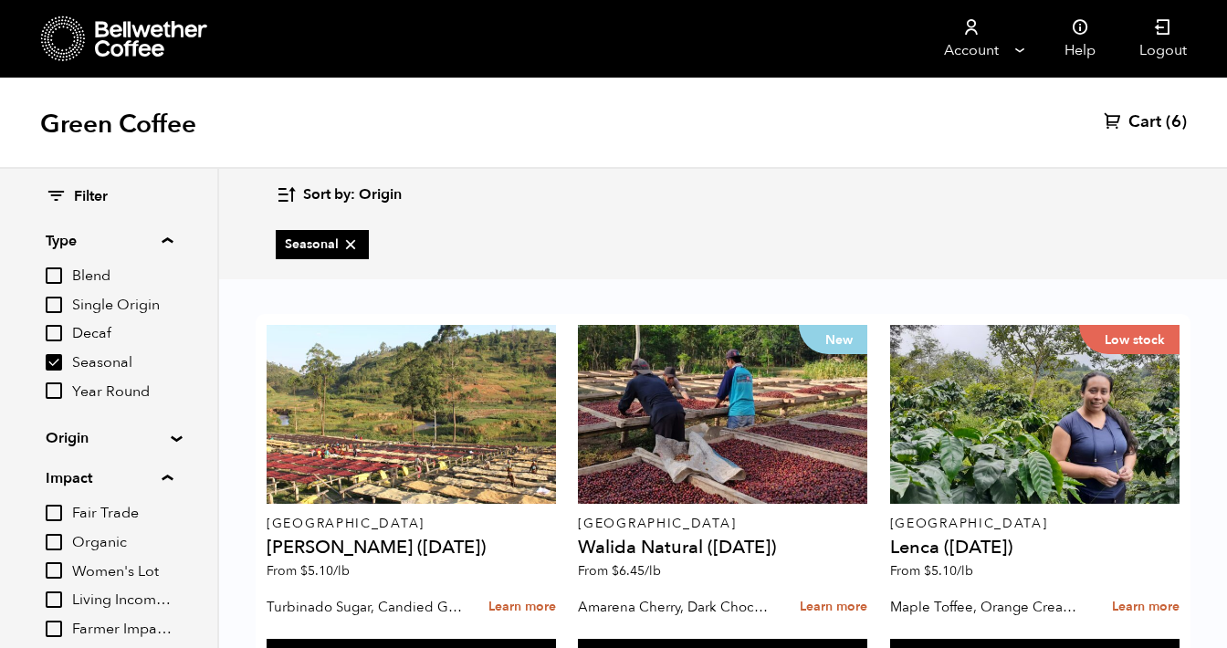
scroll to position [582, 0]
click at [59, 358] on input "Seasonal" at bounding box center [54, 362] width 16 height 16
checkbox input "false"
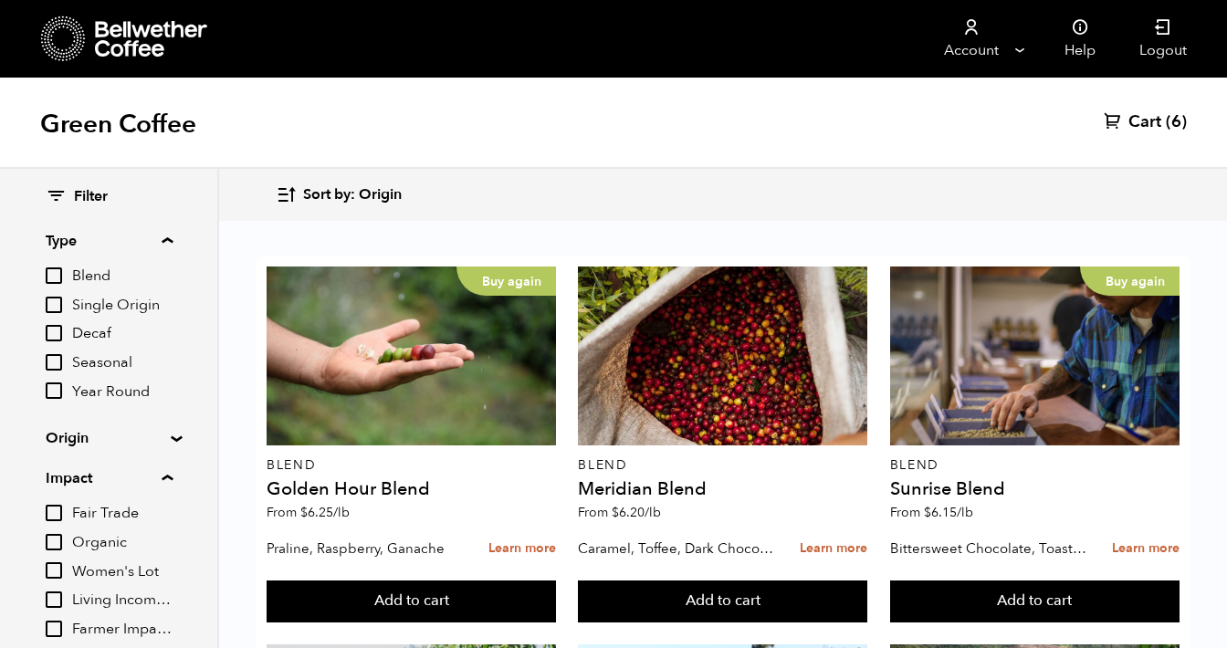
click at [59, 395] on input "Year Round" at bounding box center [54, 391] width 16 height 16
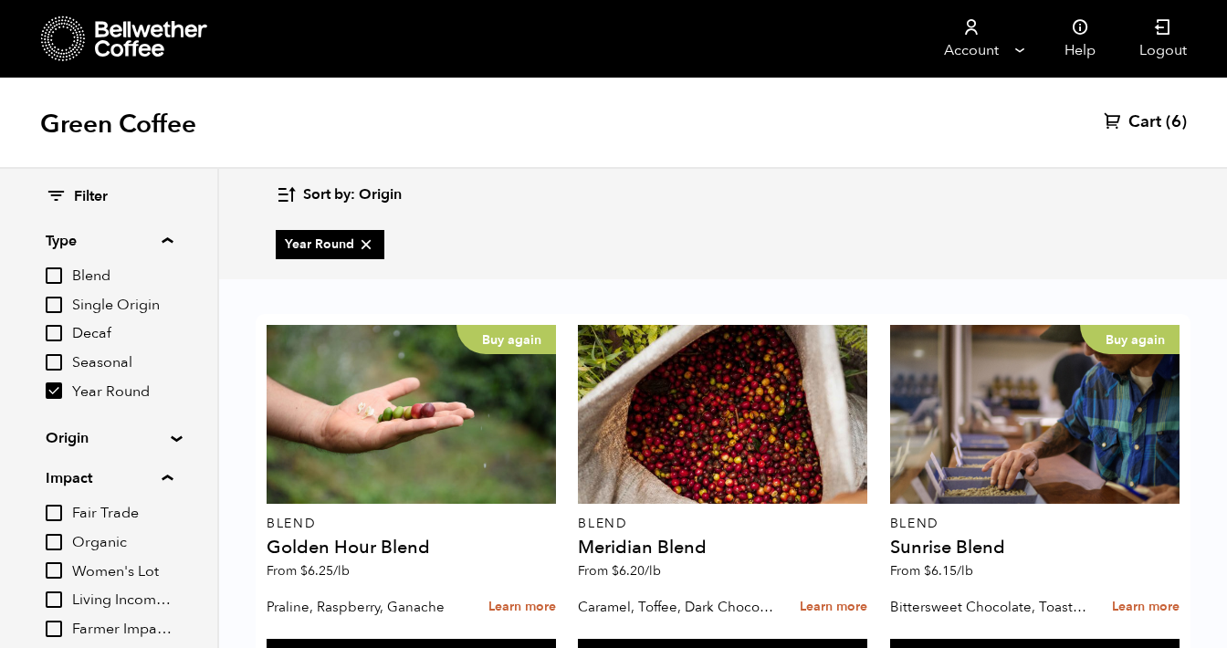
scroll to position [1221, 0]
click at [53, 390] on input "Year Round" at bounding box center [54, 391] width 16 height 16
checkbox input "false"
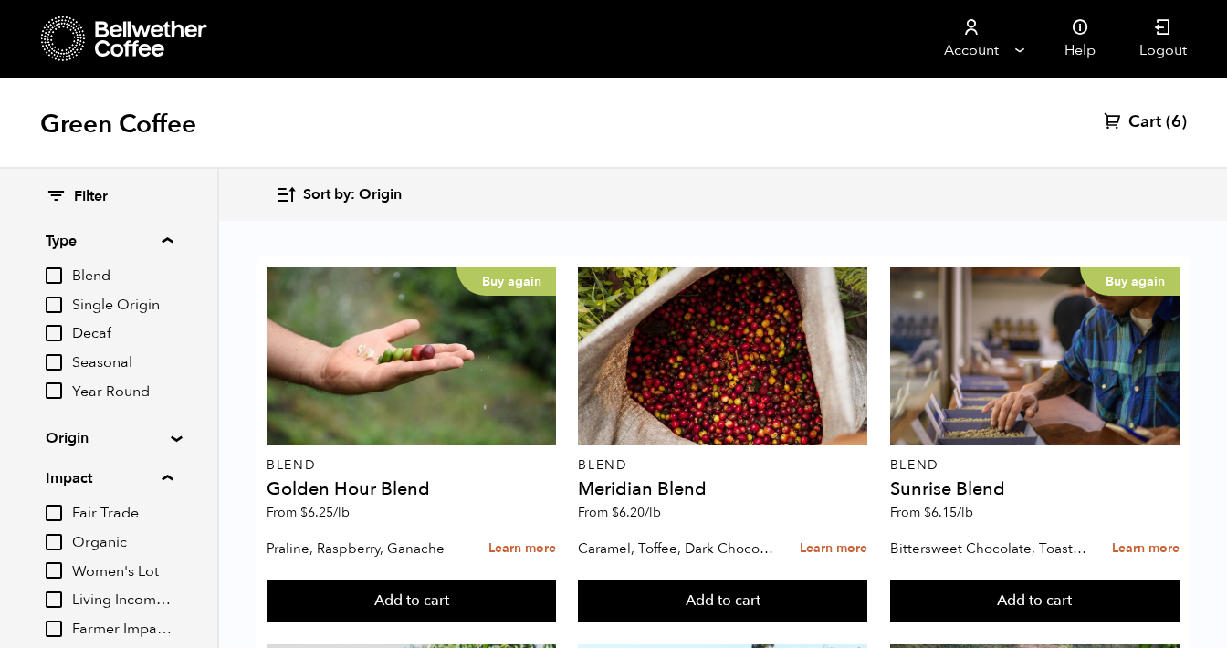
click at [54, 542] on input "Organic" at bounding box center [54, 542] width 16 height 16
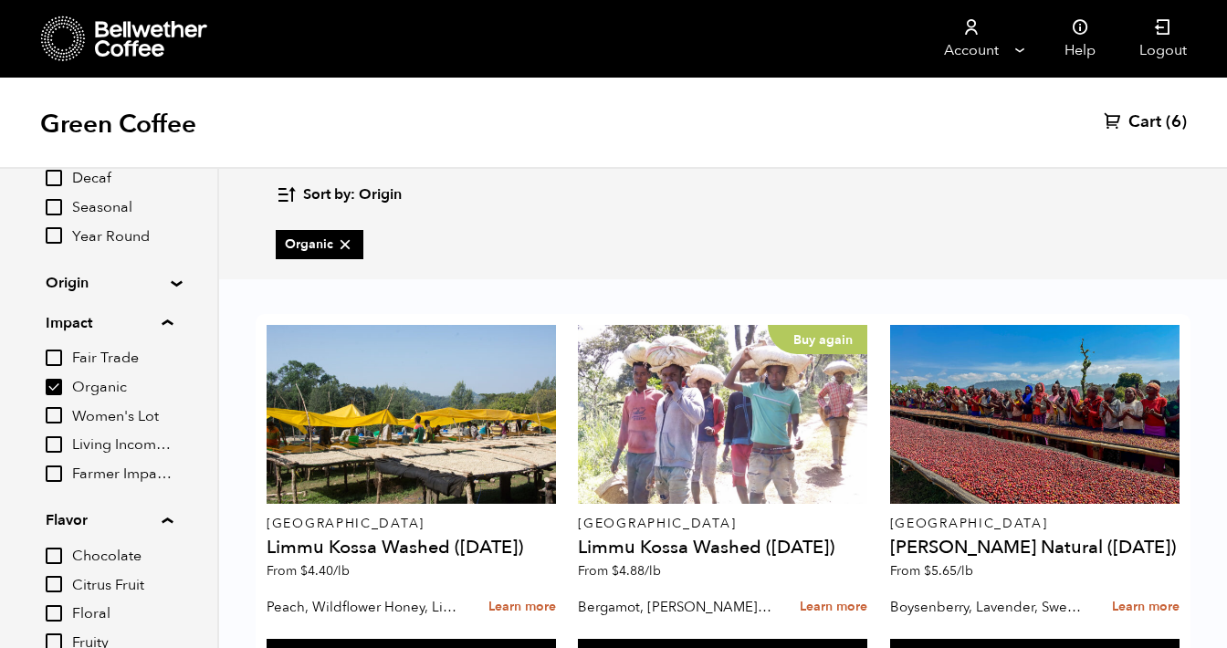
scroll to position [165, 0]
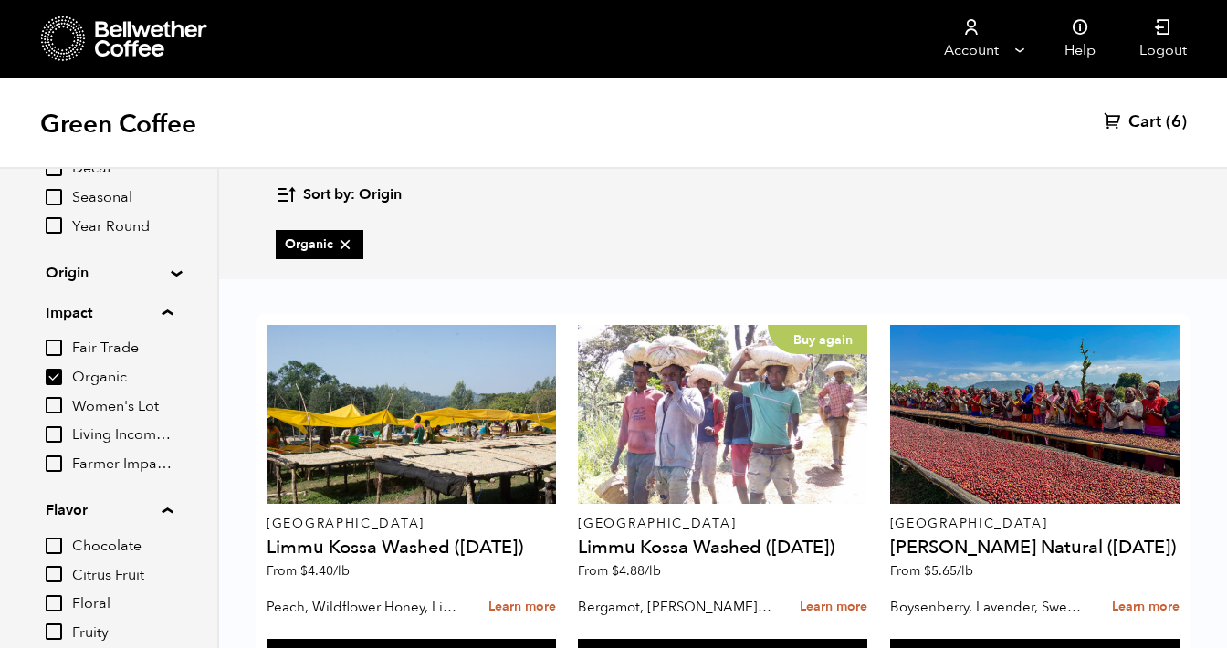
click at [58, 371] on input "Organic" at bounding box center [54, 377] width 16 height 16
checkbox input "false"
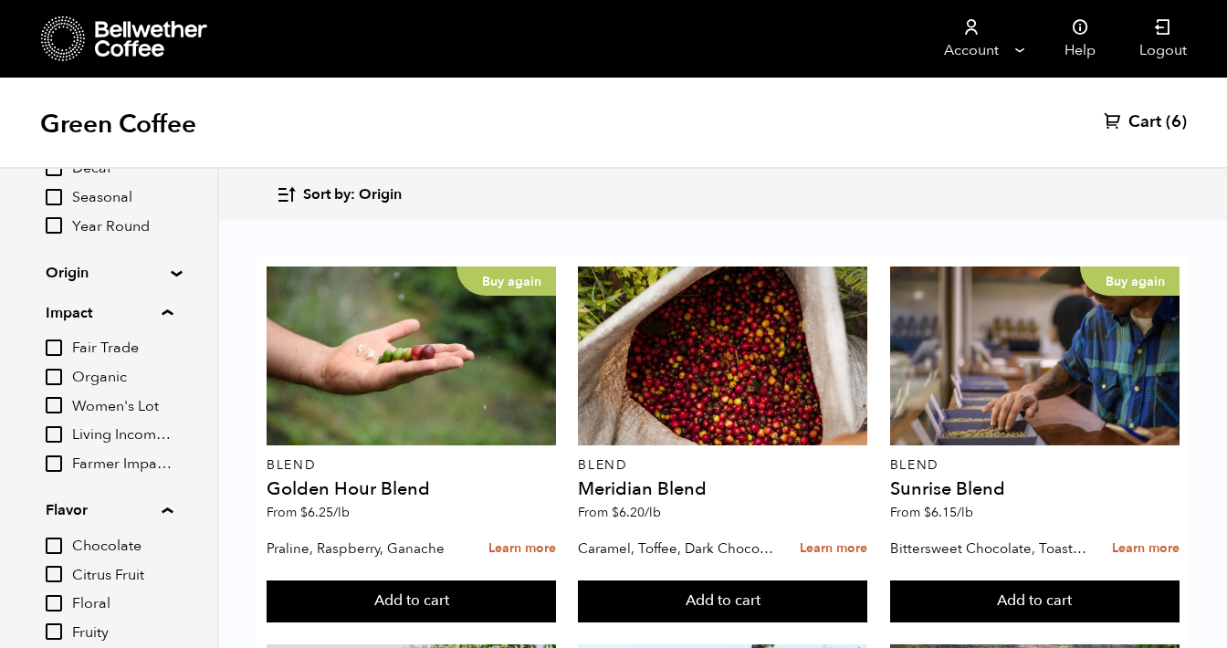
click at [59, 401] on input "Women's Lot" at bounding box center [54, 405] width 16 height 16
checkbox input "true"
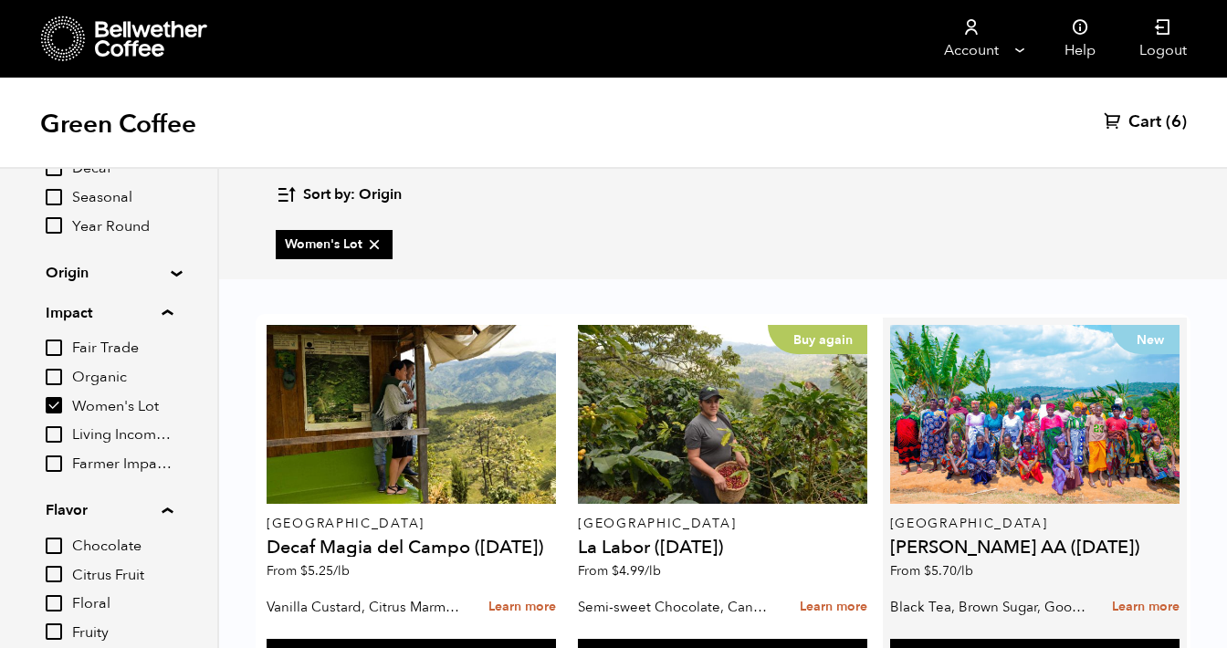
scroll to position [89, 0]
click at [556, 639] on button "Add to cart" at bounding box center [411, 660] width 289 height 42
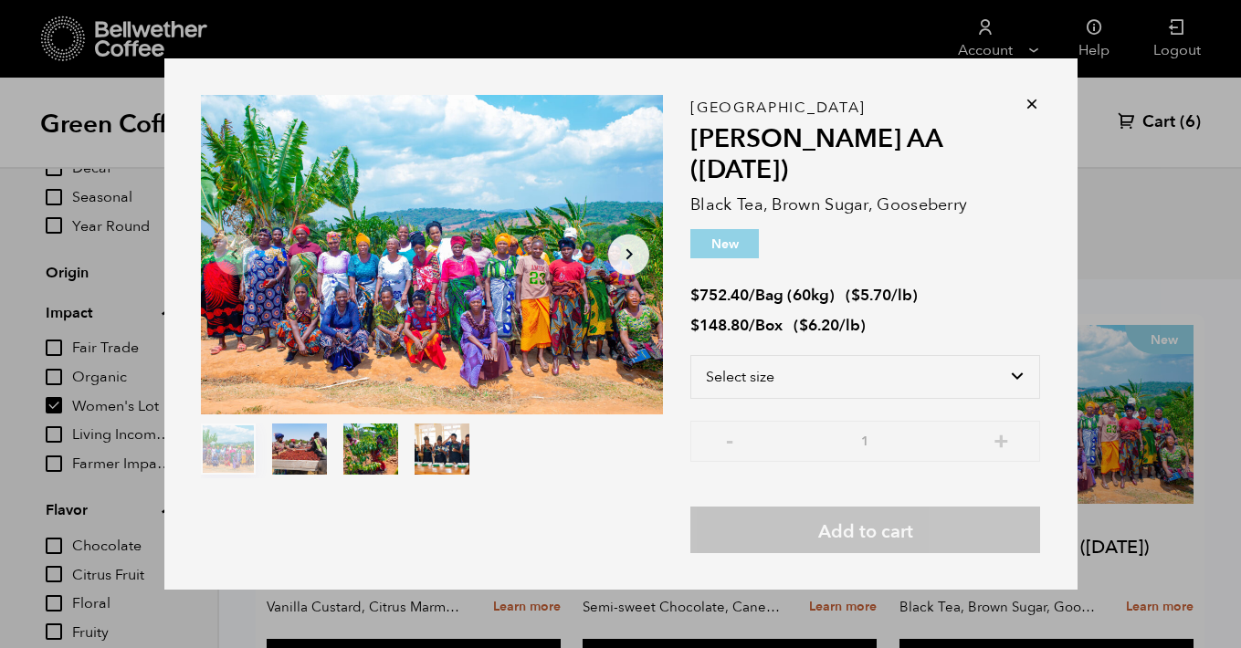
click at [1029, 113] on icon at bounding box center [1032, 104] width 18 height 18
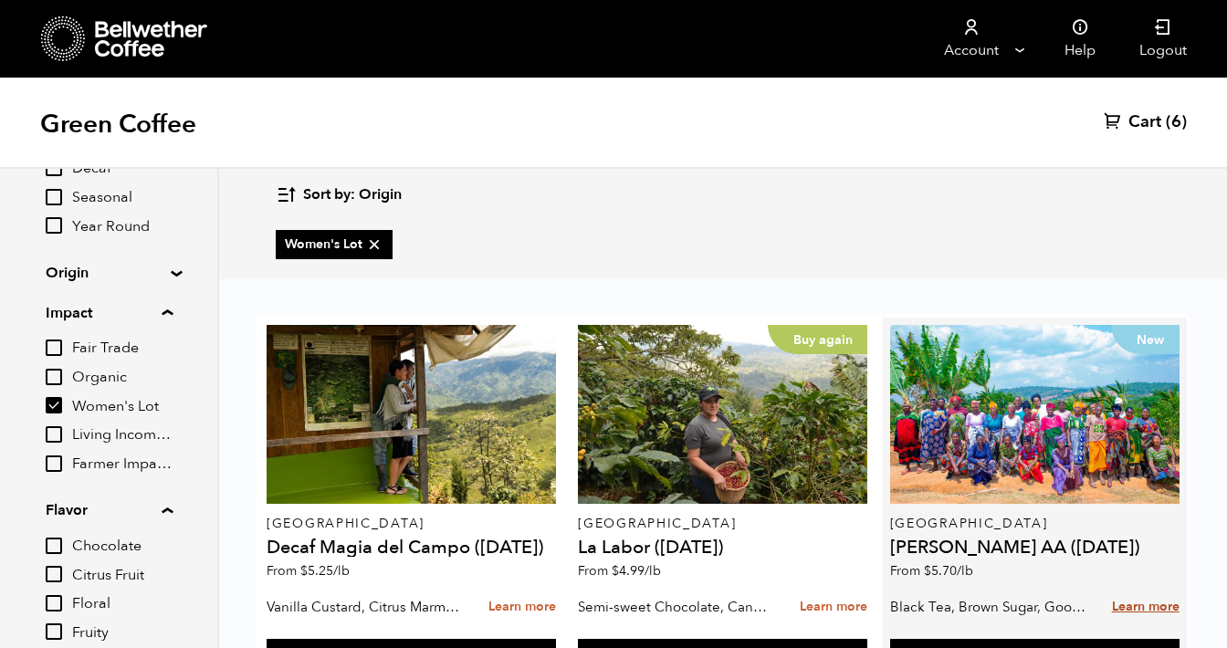
click at [1152, 588] on link "Learn more" at bounding box center [1146, 607] width 68 height 39
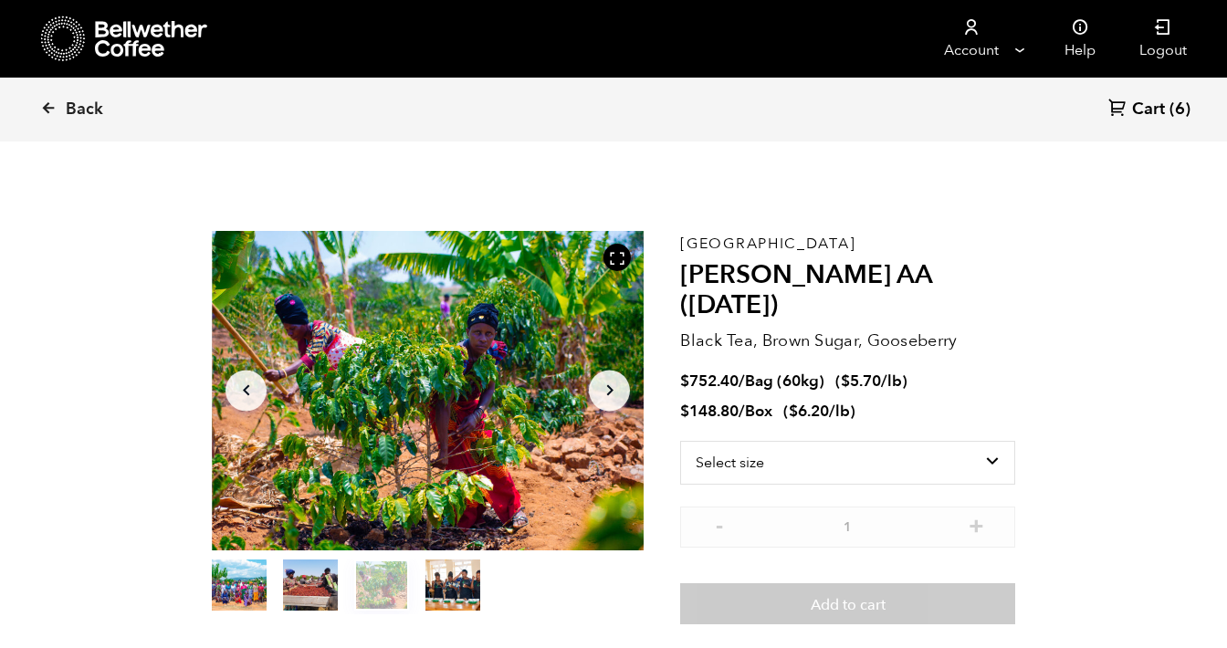
scroll to position [795, 782]
click at [250, 394] on icon "Arrow Left" at bounding box center [247, 391] width 22 height 22
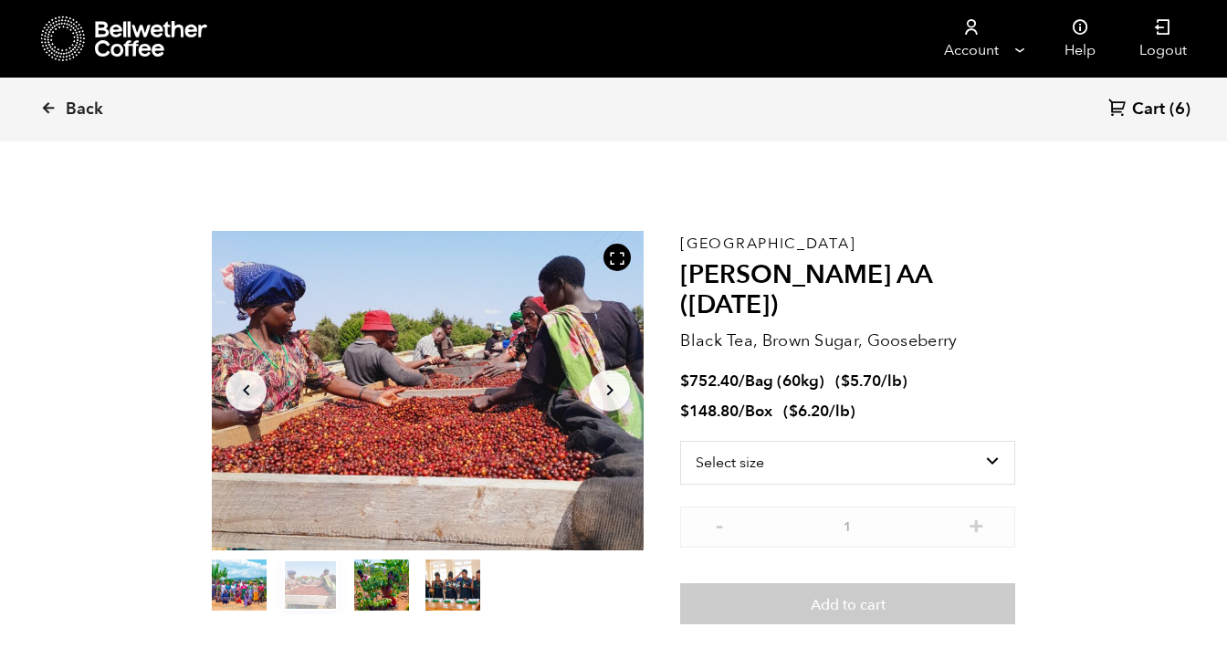
click at [250, 394] on icon "Arrow Left" at bounding box center [247, 391] width 22 height 22
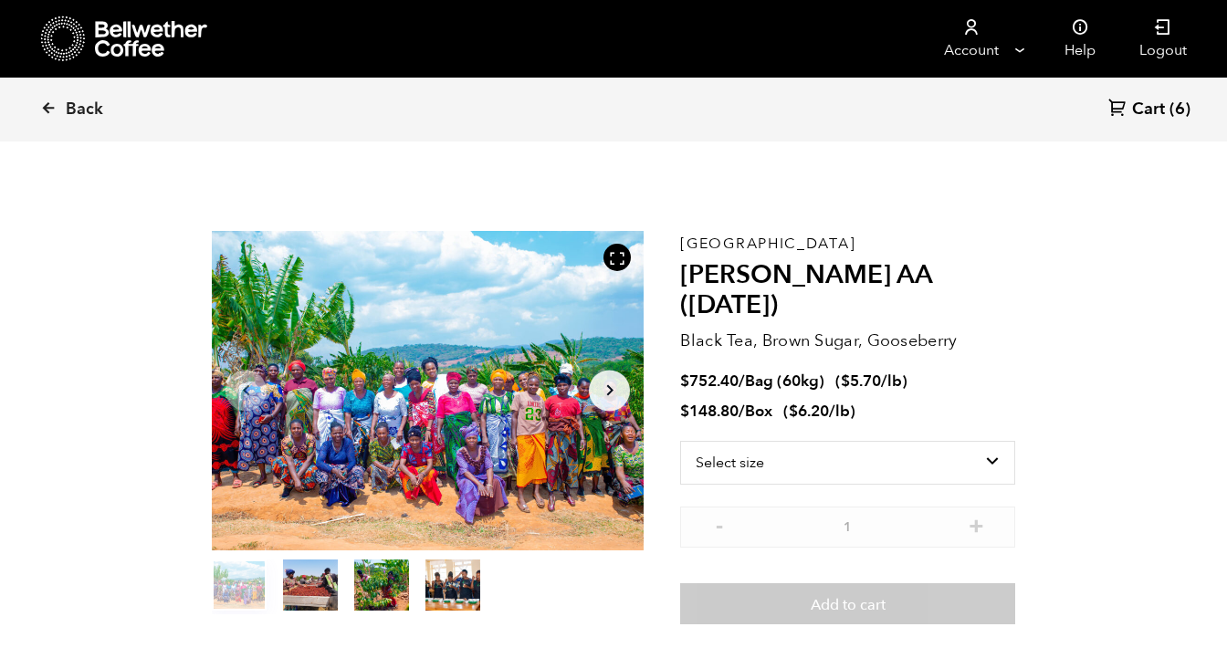
click at [610, 384] on icon "Arrow Right" at bounding box center [610, 391] width 22 height 22
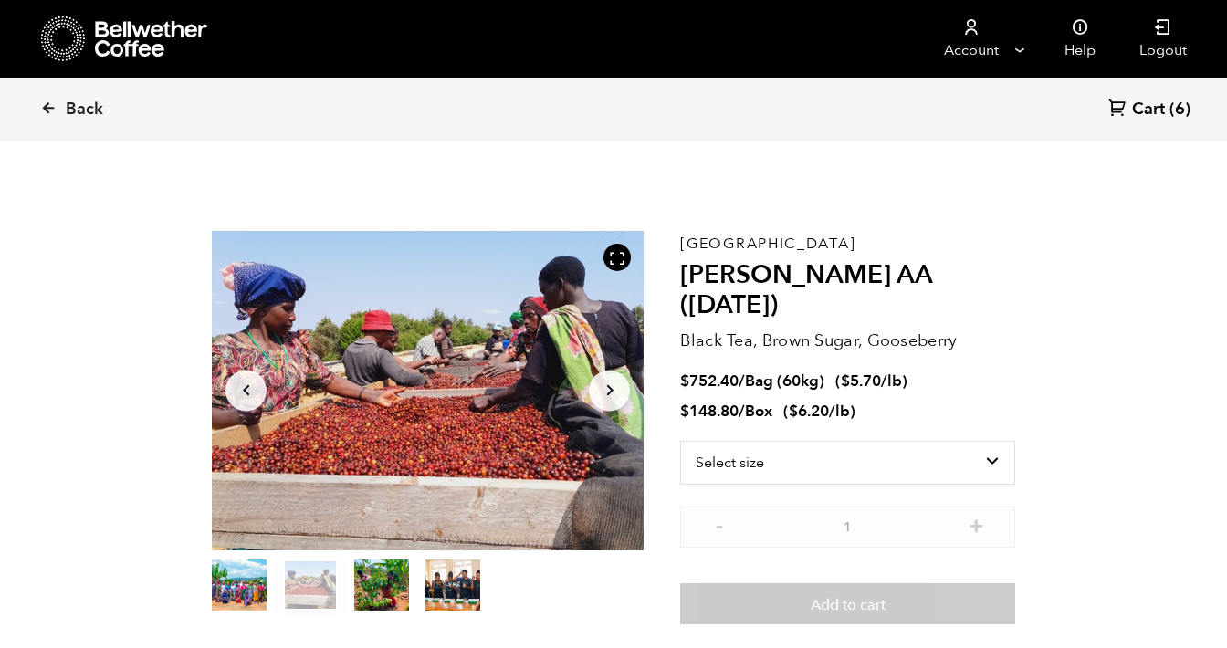
click at [610, 384] on icon "Arrow Right" at bounding box center [610, 391] width 22 height 22
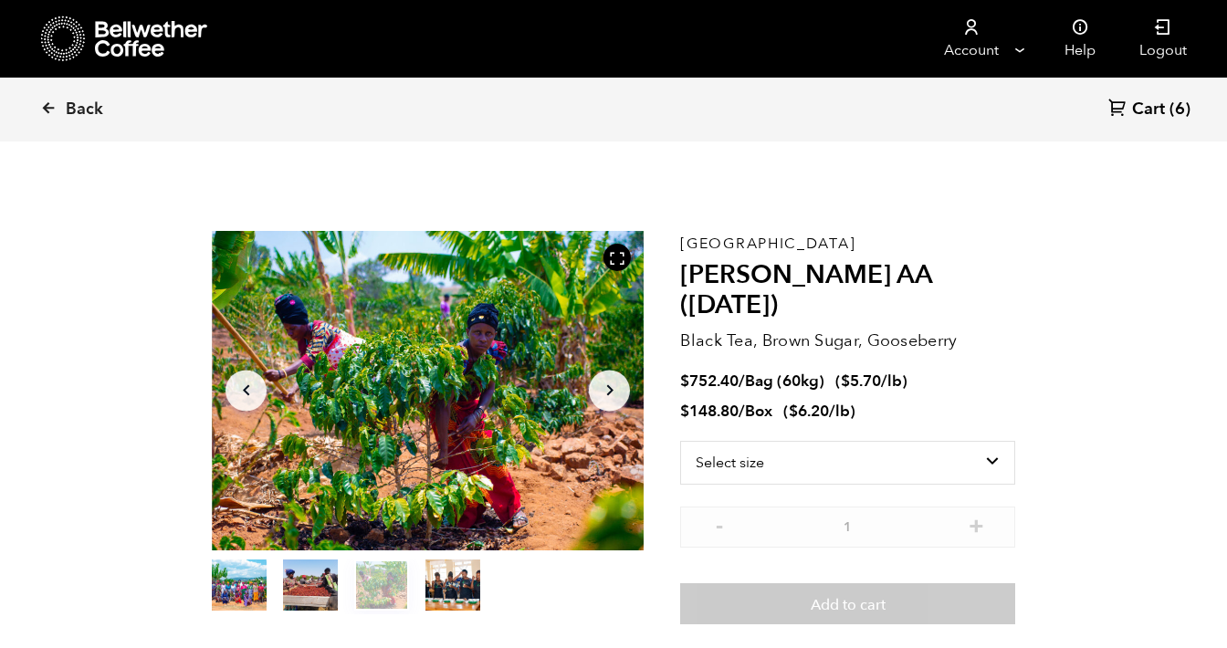
click at [610, 384] on icon "Arrow Right" at bounding box center [610, 391] width 22 height 22
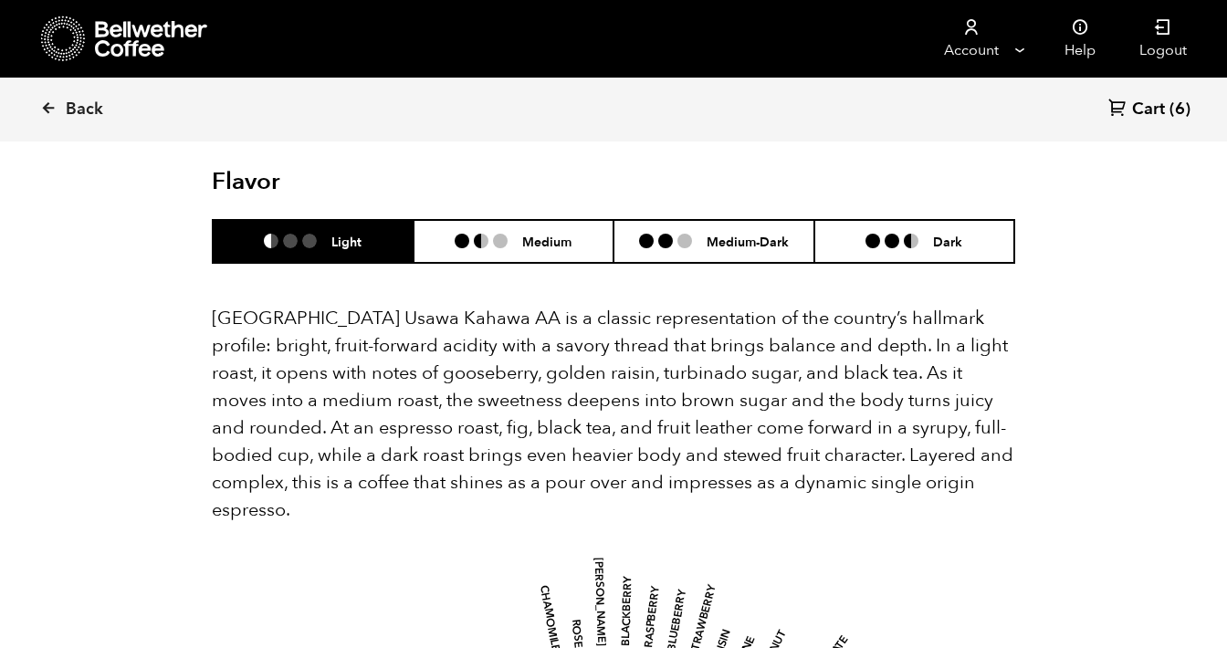
scroll to position [1005, 0]
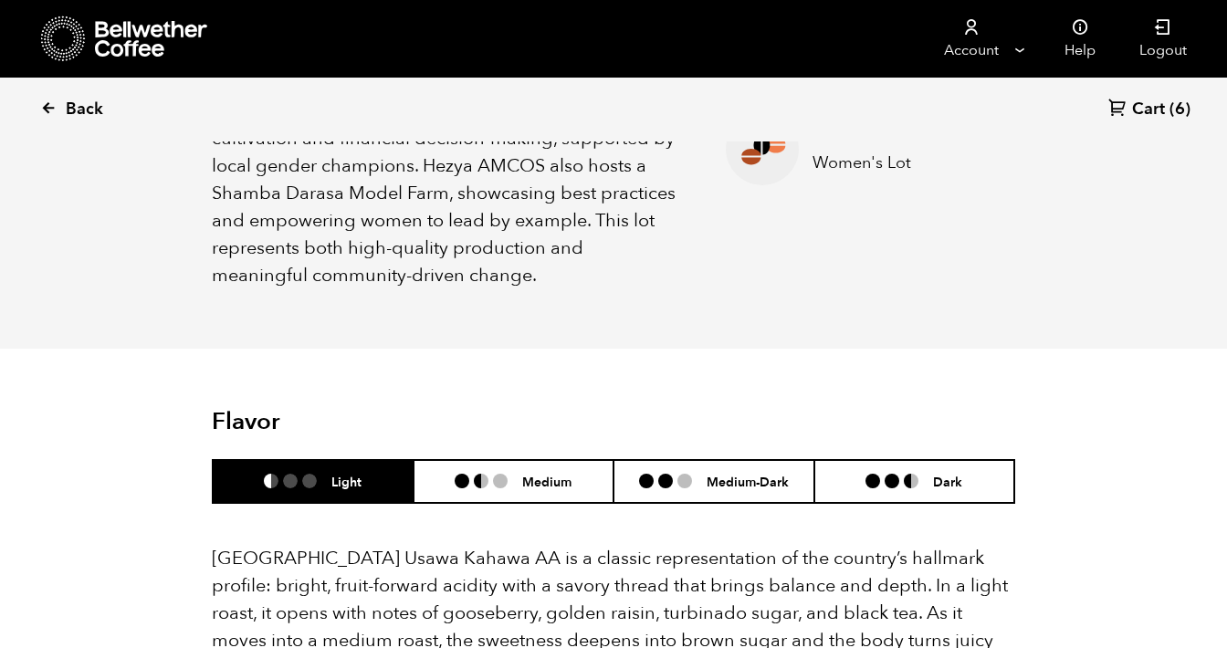
click at [47, 107] on icon at bounding box center [48, 108] width 16 height 16
